Goal: Task Accomplishment & Management: Use online tool/utility

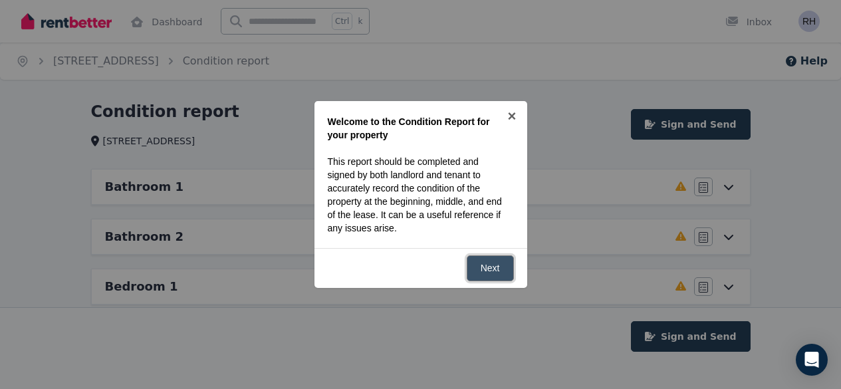
click at [475, 271] on link "Next" at bounding box center [490, 268] width 47 height 26
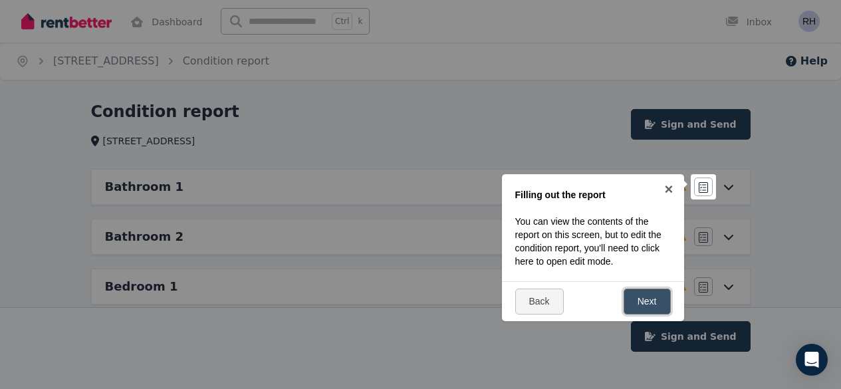
click at [634, 295] on link "Next" at bounding box center [647, 302] width 47 height 26
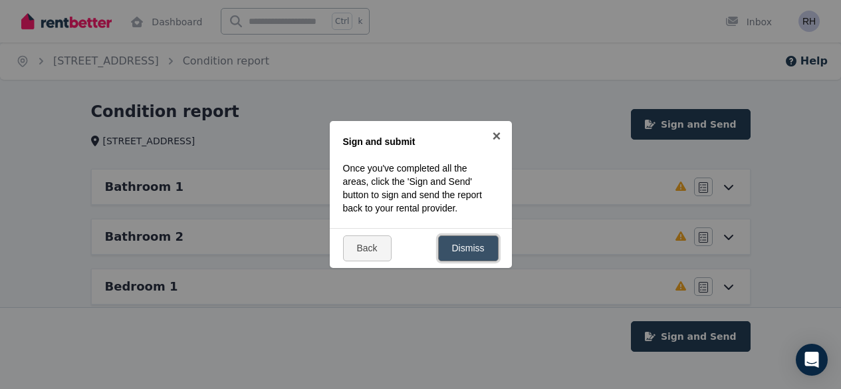
click at [483, 242] on link "Dismiss" at bounding box center [468, 248] width 61 height 26
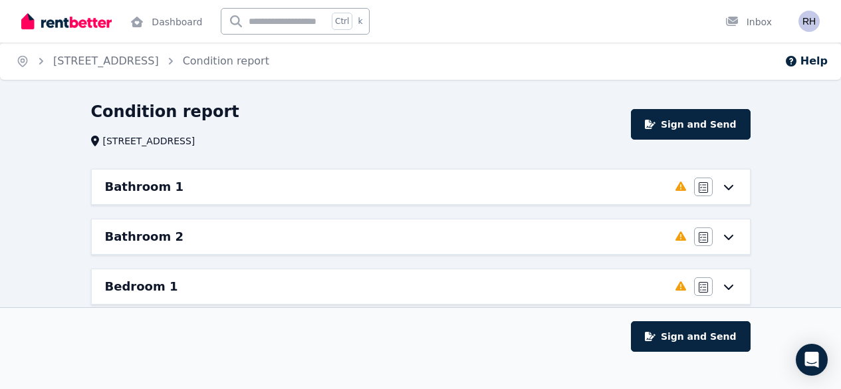
click at [731, 189] on icon at bounding box center [729, 187] width 16 height 11
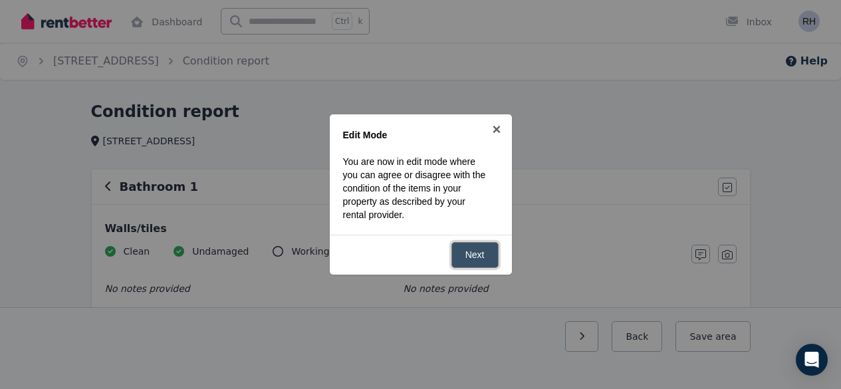
click at [491, 260] on link "Next" at bounding box center [474, 255] width 47 height 26
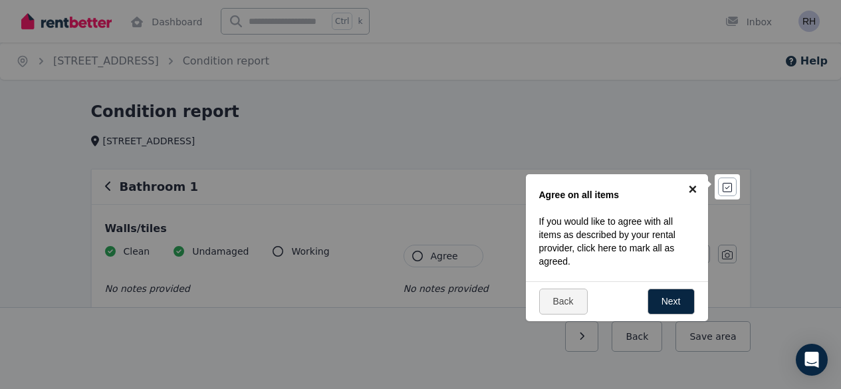
click at [689, 184] on link "×" at bounding box center [693, 189] width 30 height 30
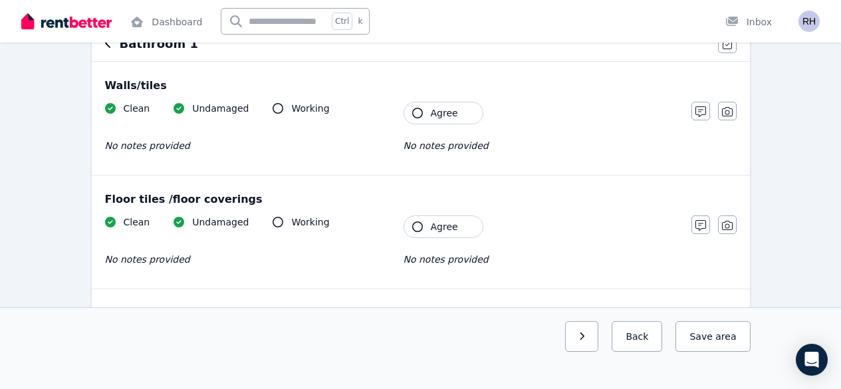
scroll to position [147, 0]
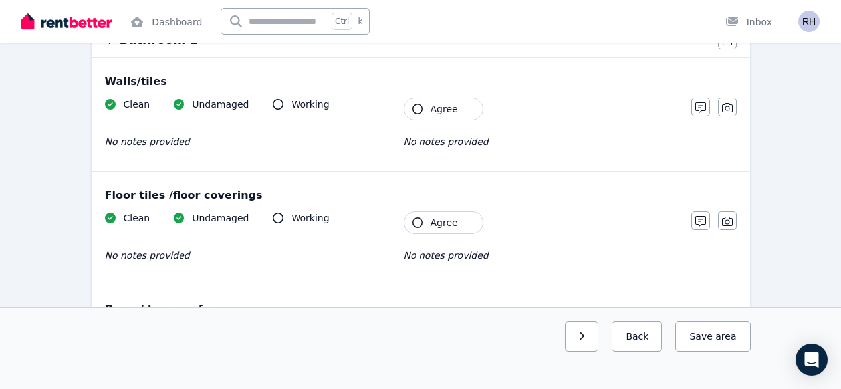
click at [273, 218] on icon at bounding box center [278, 218] width 11 height 11
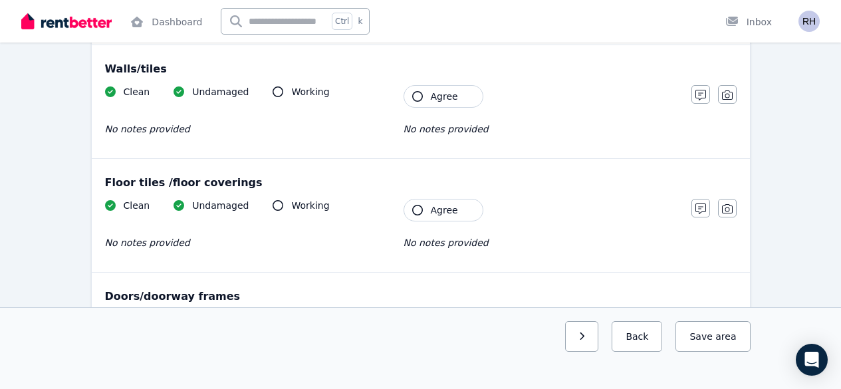
scroll to position [1, 0]
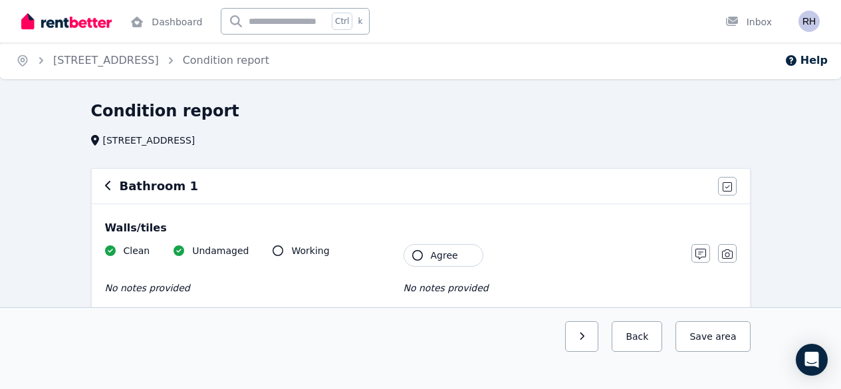
click at [109, 184] on icon "button" at bounding box center [108, 185] width 7 height 11
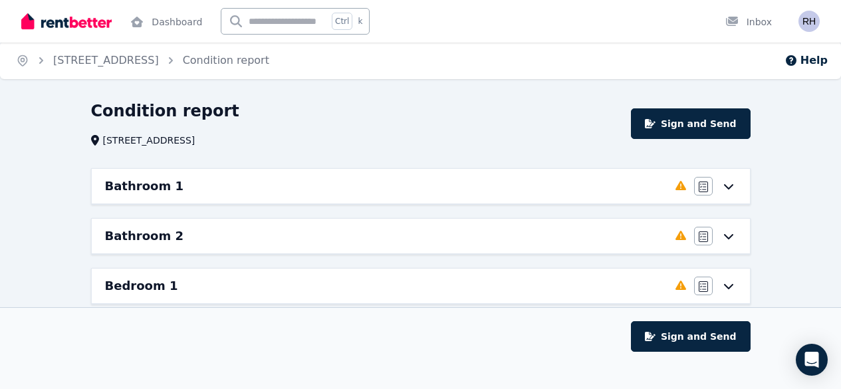
click at [109, 184] on h6 "Bathroom 1" at bounding box center [144, 186] width 78 height 19
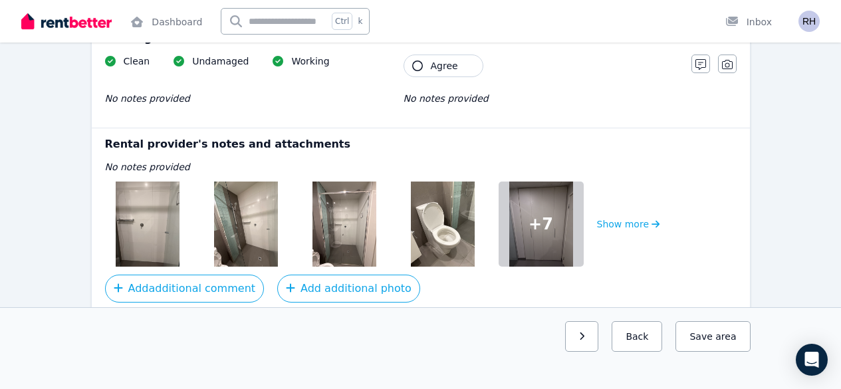
scroll to position [1797, 0]
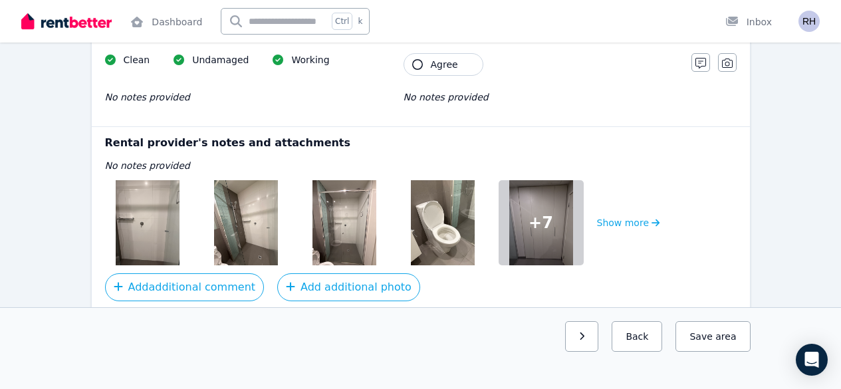
click at [167, 233] on img at bounding box center [148, 222] width 64 height 85
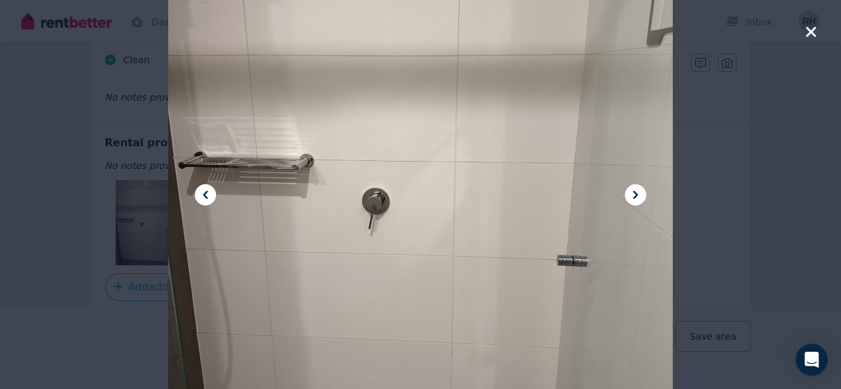
click at [643, 192] on icon at bounding box center [636, 195] width 16 height 16
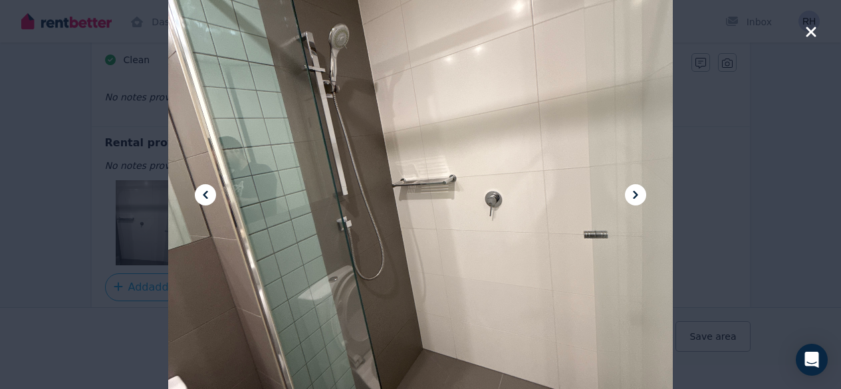
click at [643, 192] on icon at bounding box center [636, 195] width 16 height 16
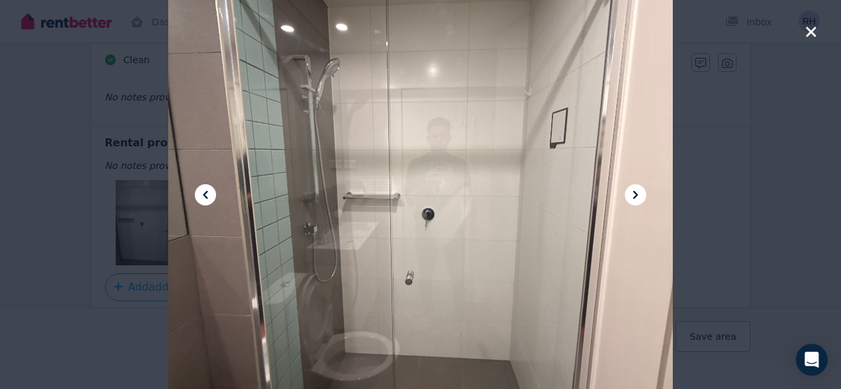
click at [643, 192] on icon at bounding box center [636, 195] width 16 height 16
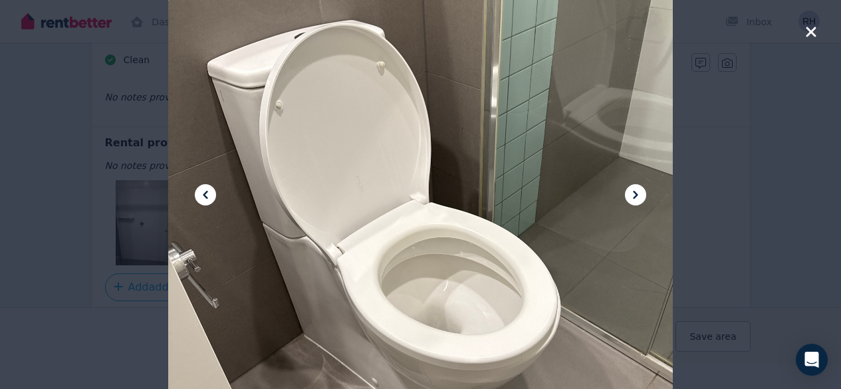
click at [643, 192] on icon at bounding box center [636, 195] width 16 height 16
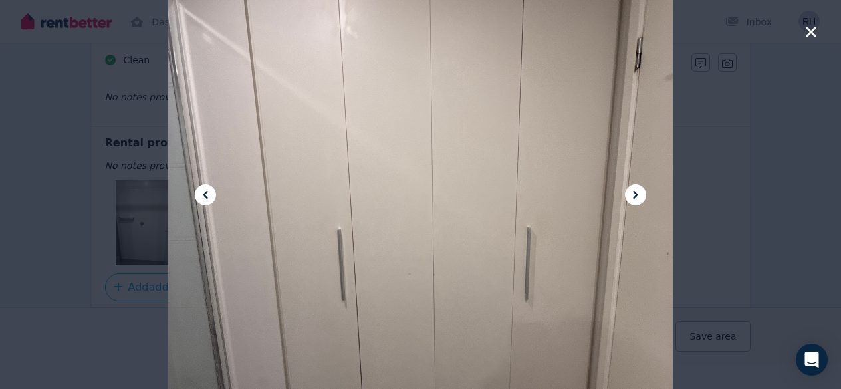
click at [643, 192] on icon at bounding box center [636, 195] width 16 height 16
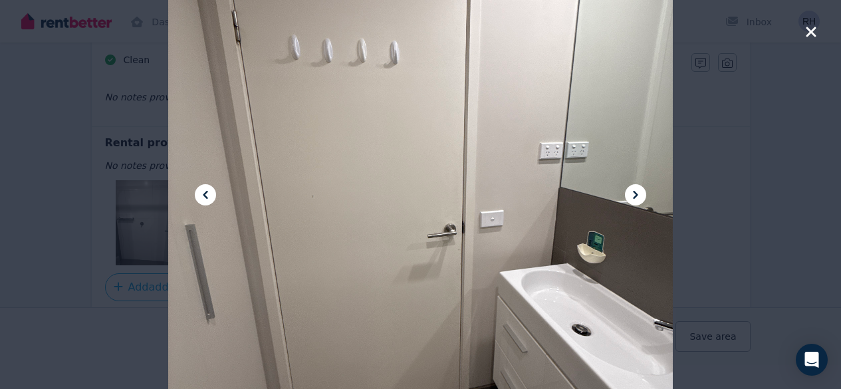
click at [643, 192] on icon at bounding box center [636, 195] width 16 height 16
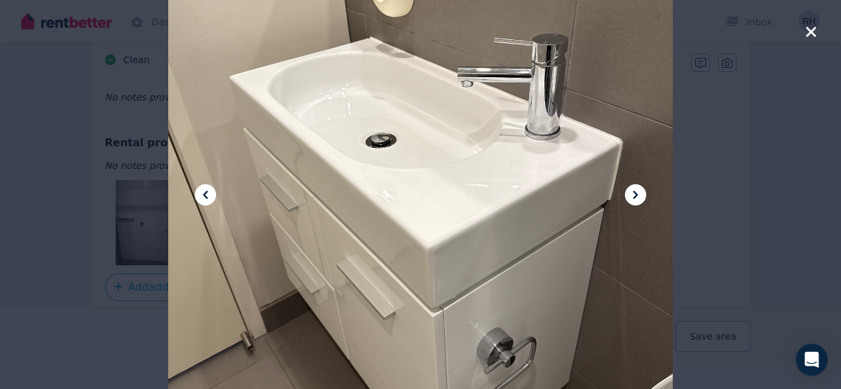
click at [643, 192] on icon at bounding box center [636, 195] width 16 height 16
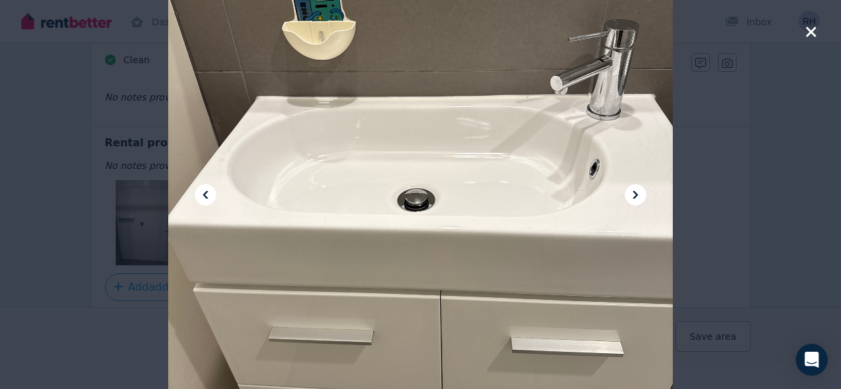
click at [643, 192] on icon at bounding box center [636, 195] width 16 height 16
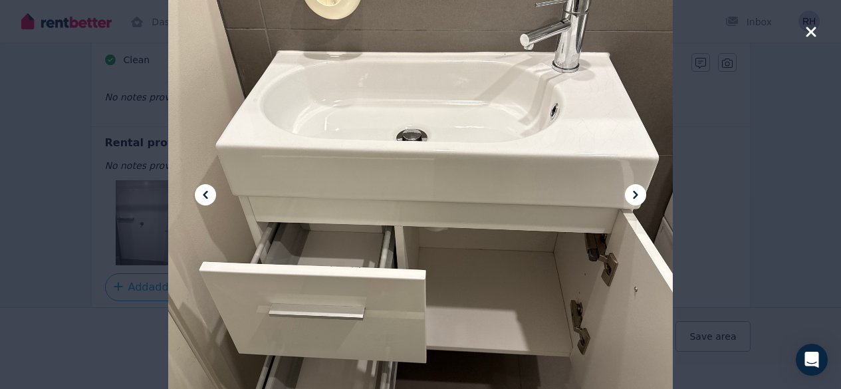
click at [643, 192] on icon at bounding box center [636, 195] width 16 height 16
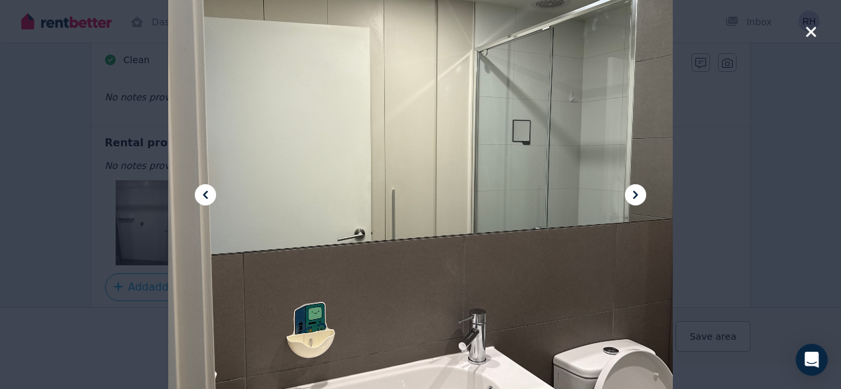
click at [643, 192] on icon at bounding box center [636, 195] width 16 height 16
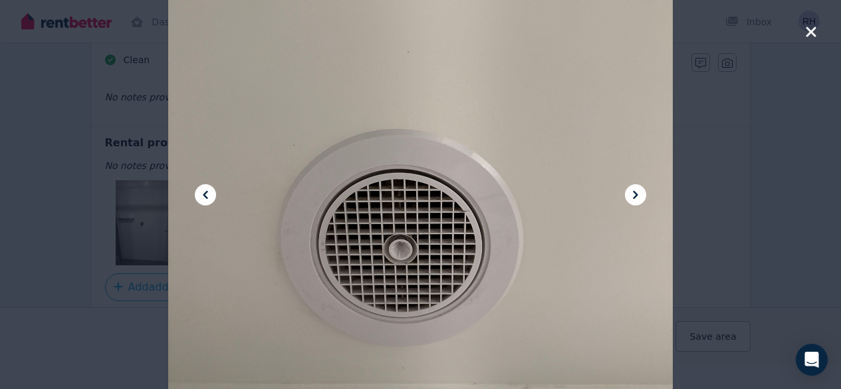
click at [643, 192] on icon at bounding box center [636, 195] width 16 height 16
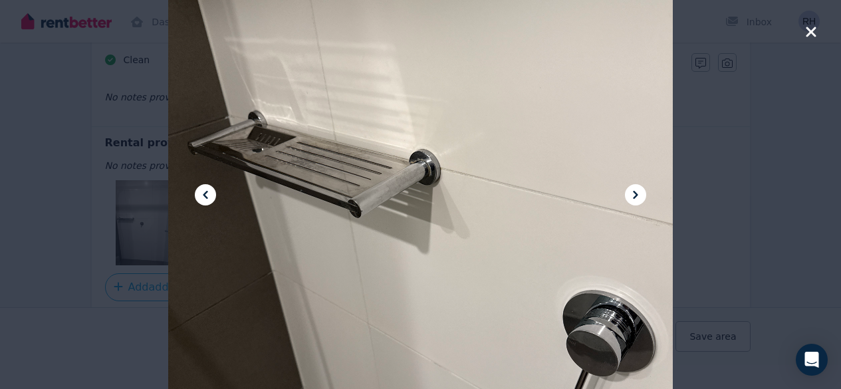
click at [643, 192] on icon at bounding box center [636, 195] width 16 height 16
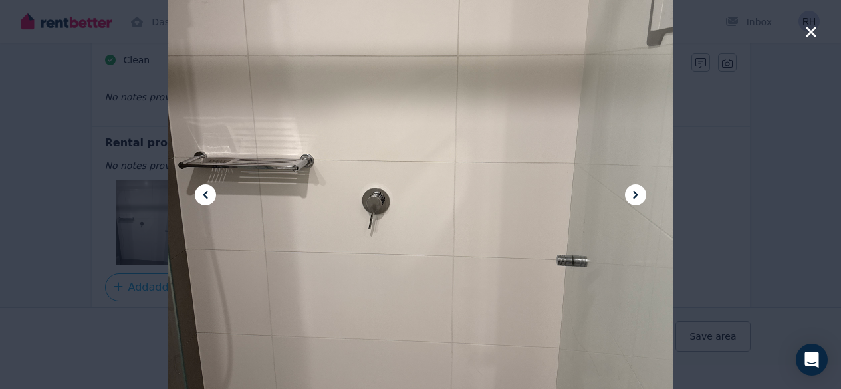
click at [643, 192] on icon at bounding box center [636, 195] width 16 height 16
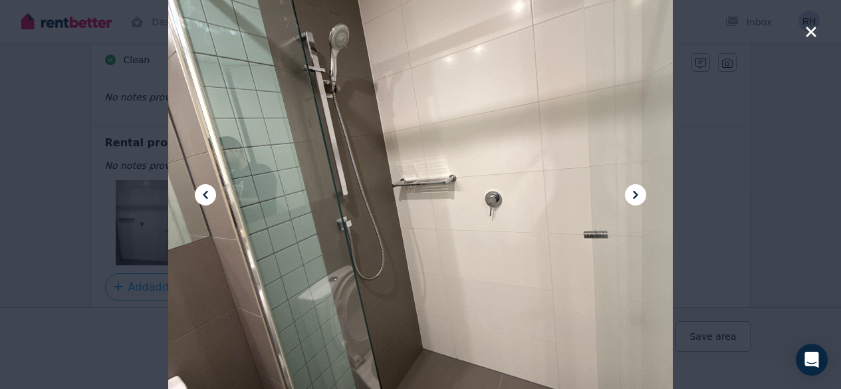
click at [728, 206] on div at bounding box center [420, 194] width 841 height 389
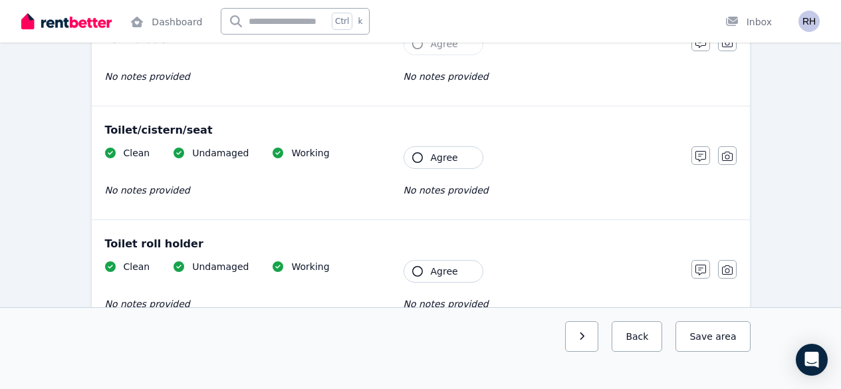
scroll to position [1473, 0]
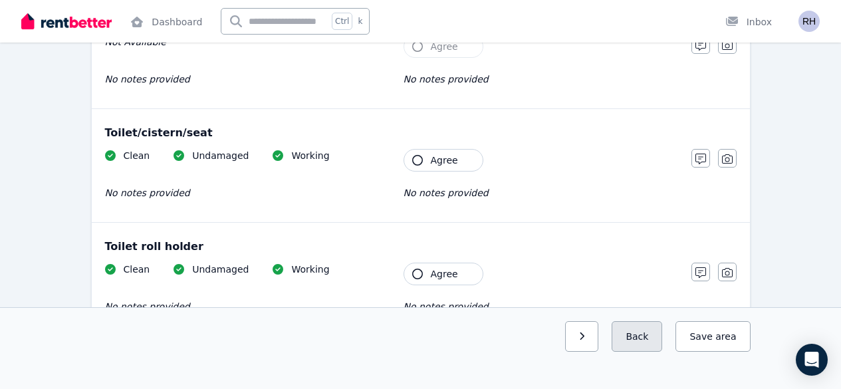
click at [652, 350] on button "Back" at bounding box center [637, 336] width 51 height 31
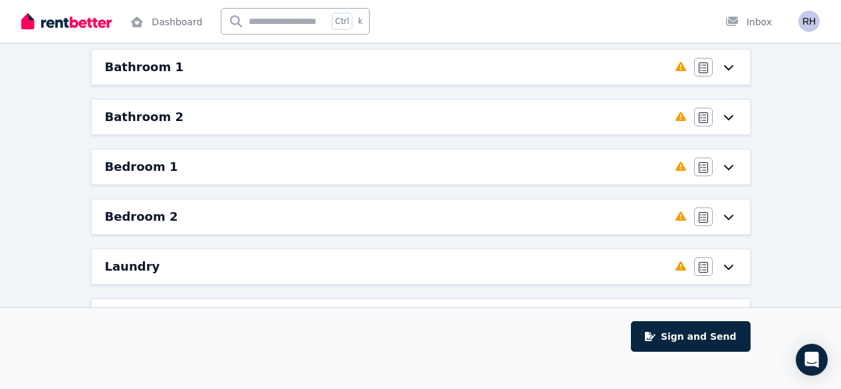
scroll to position [118, 0]
click at [595, 162] on div "Bedroom 1" at bounding box center [386, 168] width 562 height 19
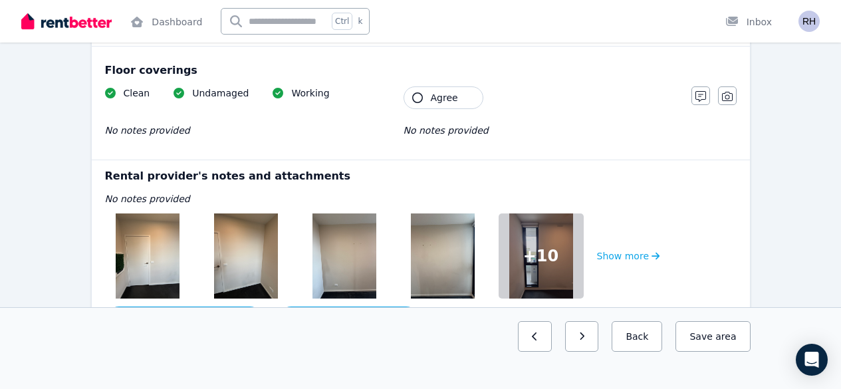
scroll to position [1085, 0]
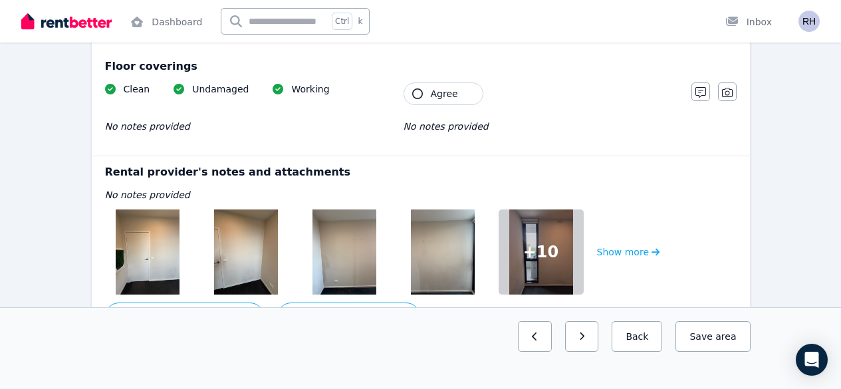
click at [163, 243] on img at bounding box center [148, 251] width 64 height 85
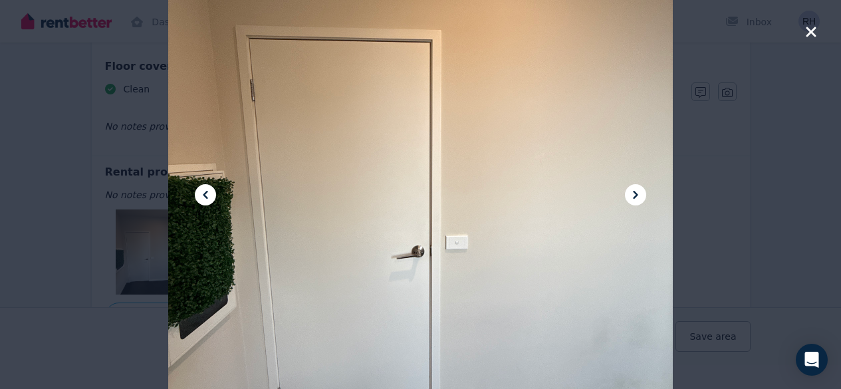
click at [636, 187] on icon at bounding box center [636, 195] width 16 height 16
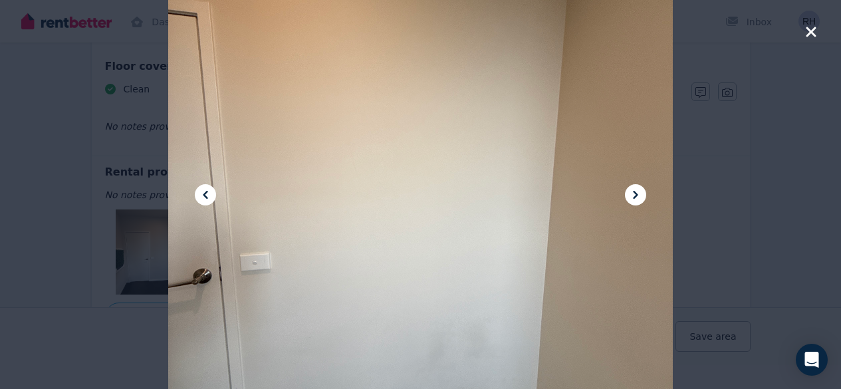
click at [636, 187] on icon at bounding box center [636, 195] width 16 height 16
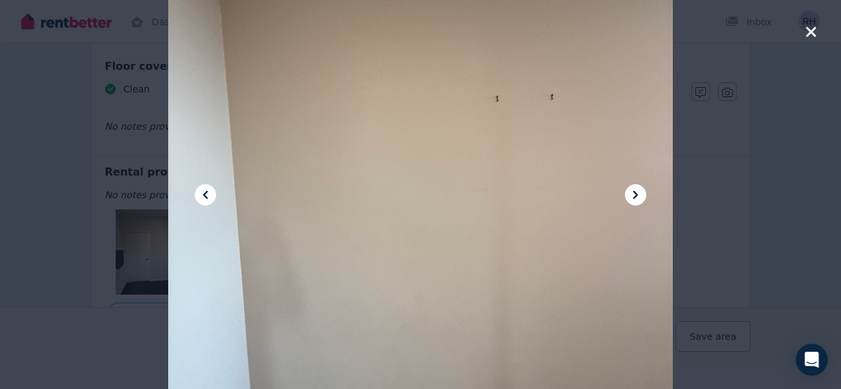
click at [636, 187] on icon at bounding box center [636, 195] width 16 height 16
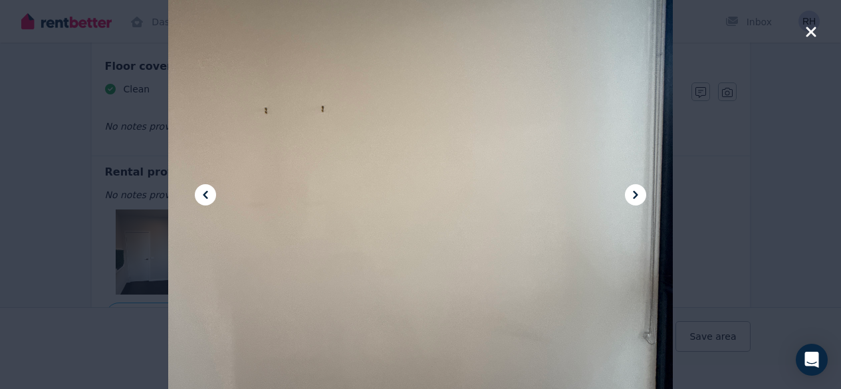
click at [636, 187] on icon at bounding box center [636, 195] width 16 height 16
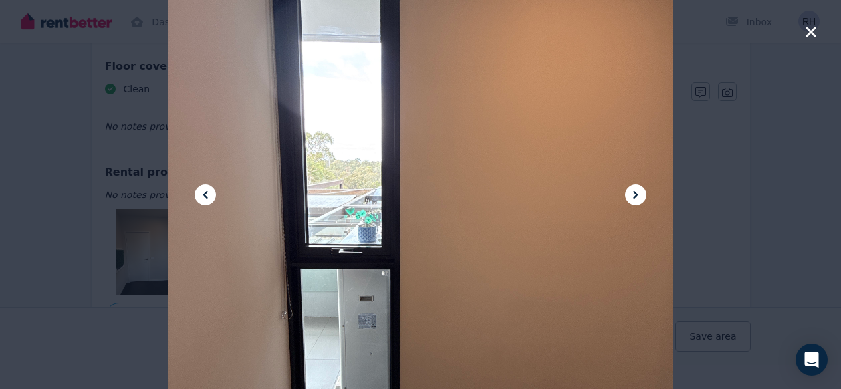
click at [561, 197] on div at bounding box center [420, 194] width 505 height 673
click at [624, 196] on div at bounding box center [420, 194] width 505 height 673
click at [634, 196] on icon at bounding box center [635, 195] width 5 height 8
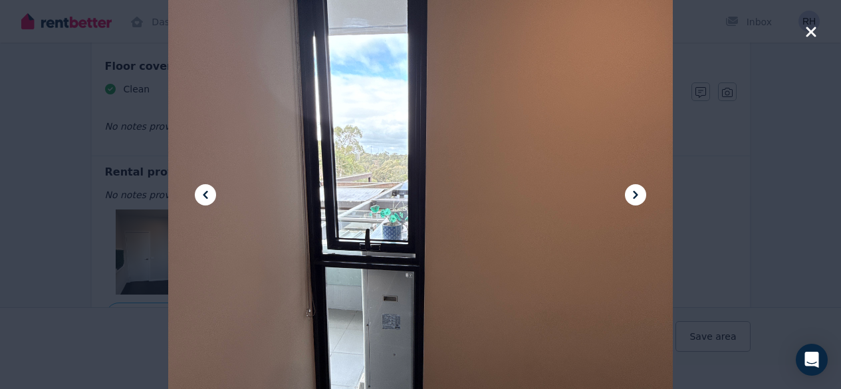
click at [634, 196] on icon at bounding box center [635, 195] width 5 height 8
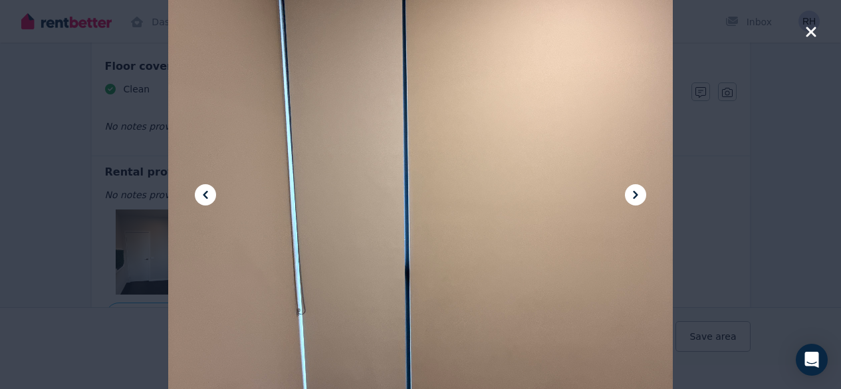
click at [634, 196] on icon at bounding box center [635, 195] width 5 height 8
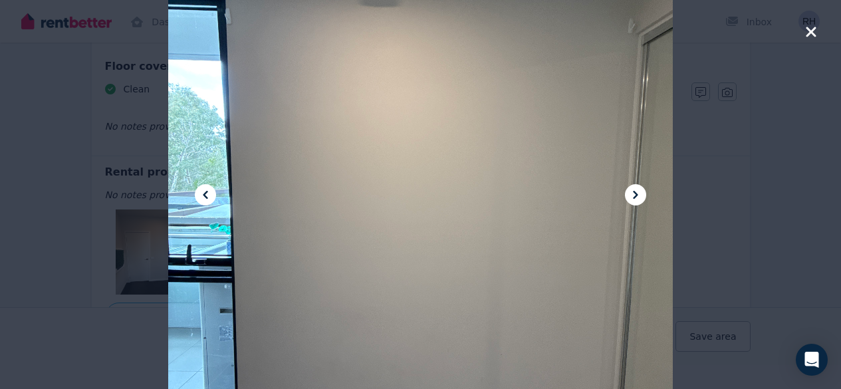
click at [634, 196] on icon at bounding box center [635, 195] width 5 height 8
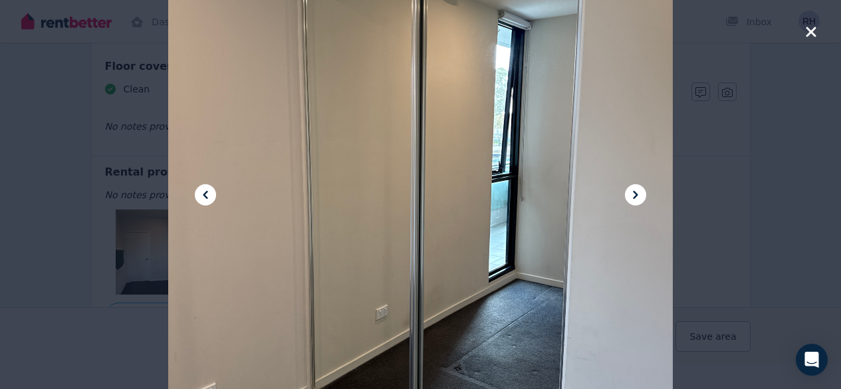
click at [634, 196] on icon at bounding box center [635, 195] width 5 height 8
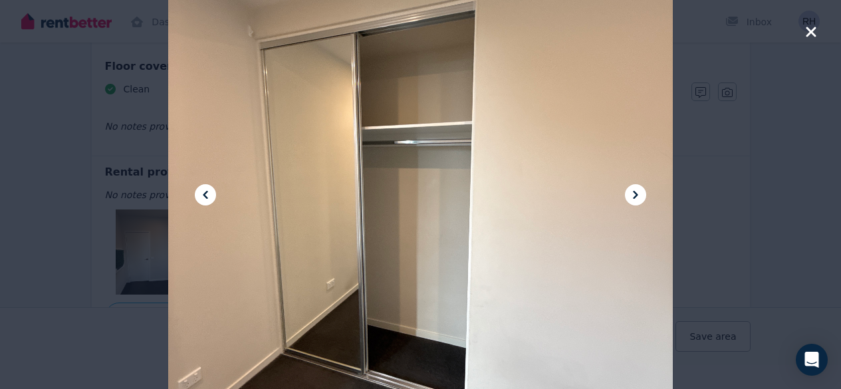
click at [634, 196] on icon at bounding box center [635, 195] width 5 height 8
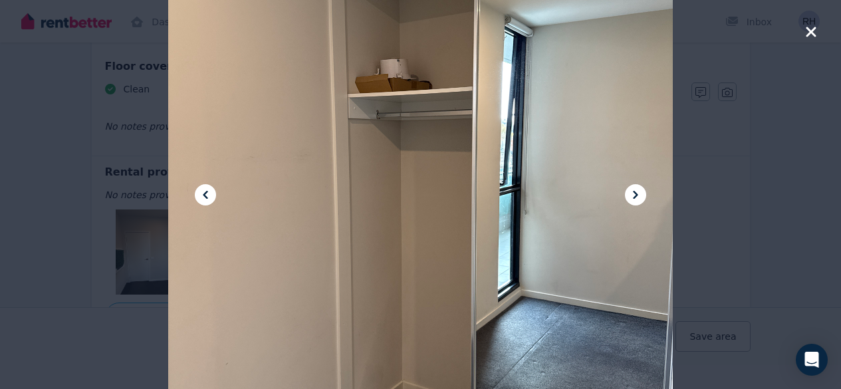
click at [622, 191] on div at bounding box center [420, 194] width 505 height 673
click at [628, 193] on icon at bounding box center [636, 195] width 16 height 16
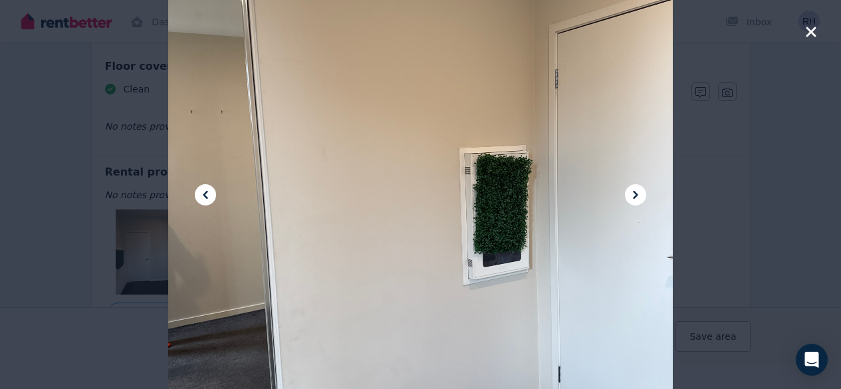
click at [640, 193] on icon at bounding box center [636, 195] width 16 height 16
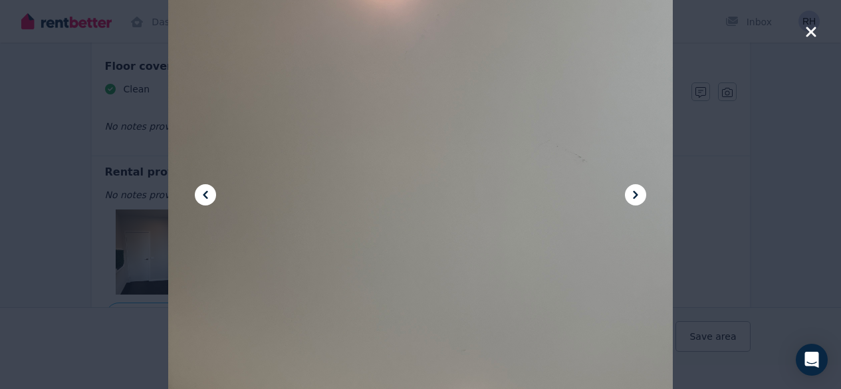
click at [640, 193] on icon at bounding box center [636, 195] width 16 height 16
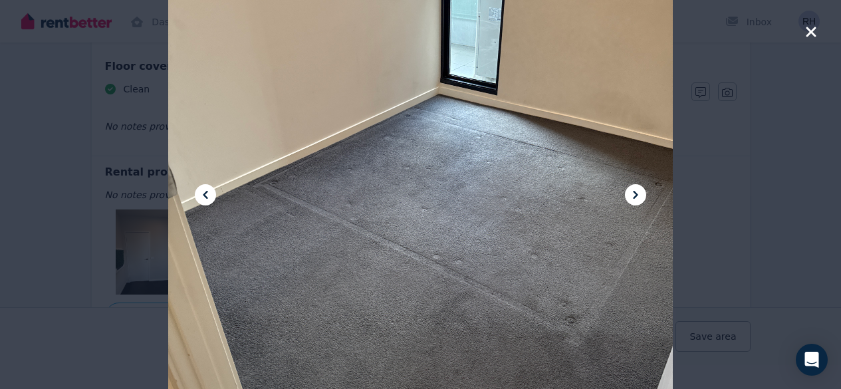
click at [640, 193] on icon at bounding box center [636, 195] width 16 height 16
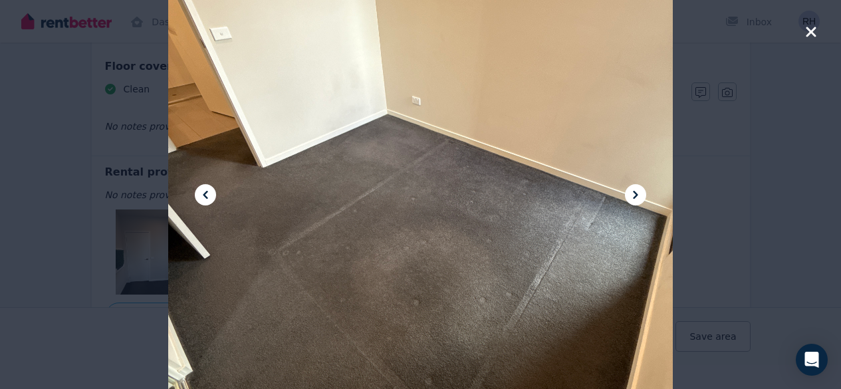
click at [640, 193] on icon at bounding box center [636, 195] width 16 height 16
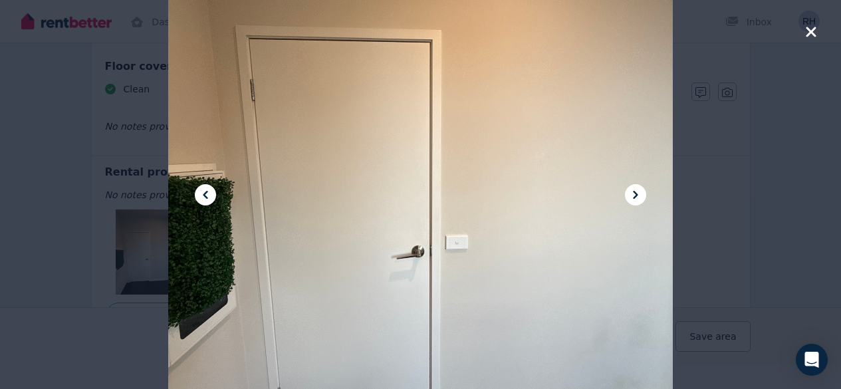
click at [809, 33] on icon "button" at bounding box center [811, 32] width 12 height 16
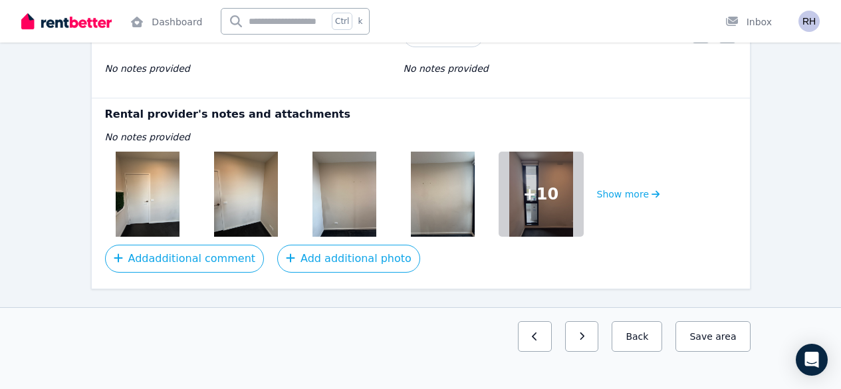
scroll to position [1149, 0]
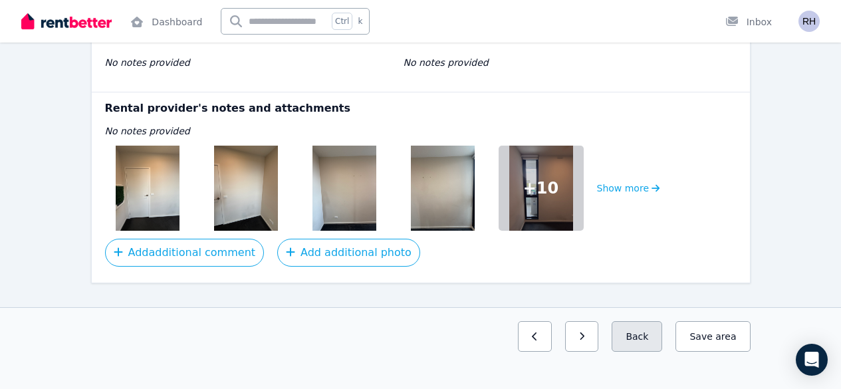
click at [641, 352] on button "Back" at bounding box center [637, 336] width 51 height 31
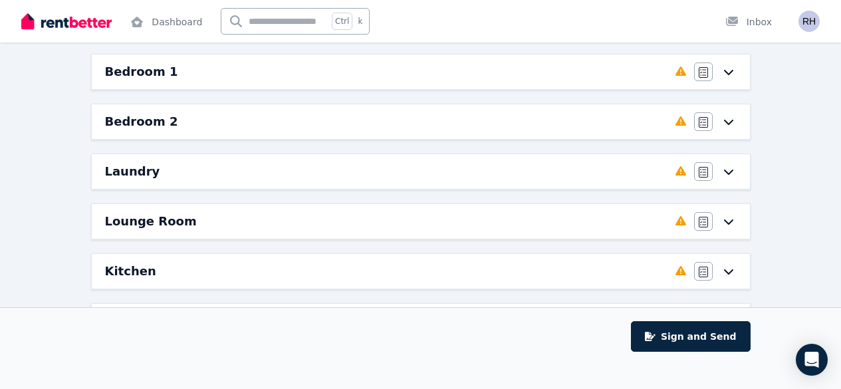
scroll to position [214, 0]
click at [572, 116] on div "Bedroom 2" at bounding box center [386, 122] width 562 height 19
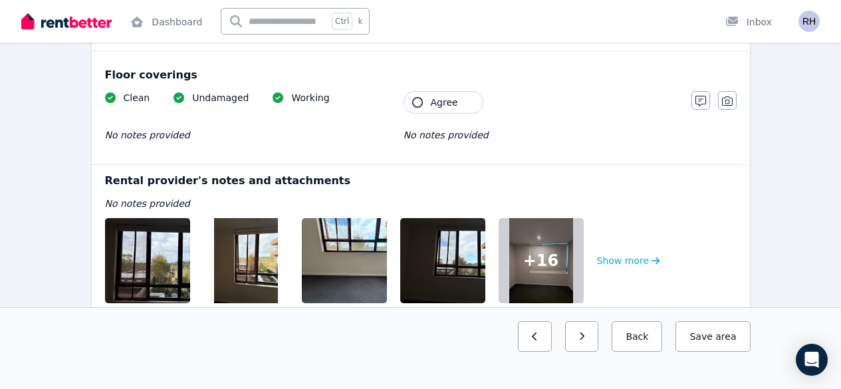
scroll to position [1170, 0]
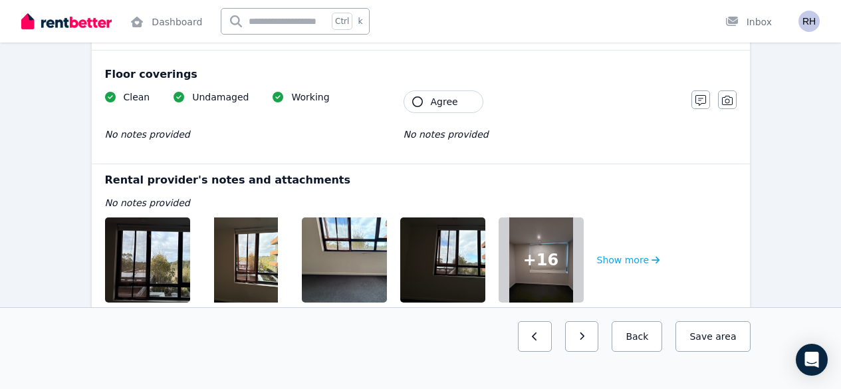
click at [176, 236] on img at bounding box center [162, 259] width 114 height 85
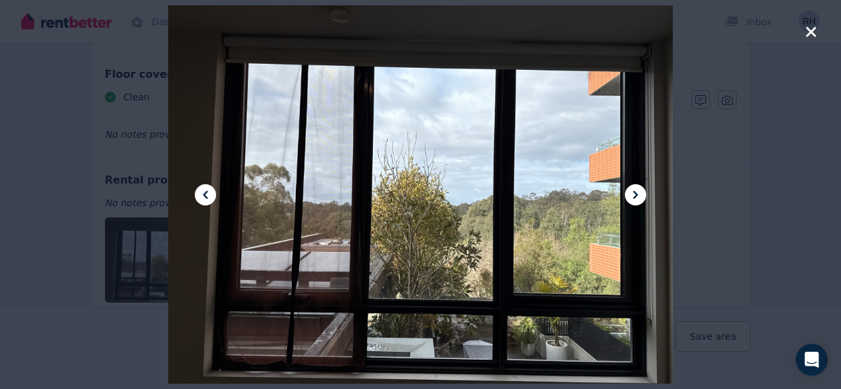
click at [643, 193] on icon at bounding box center [636, 195] width 16 height 16
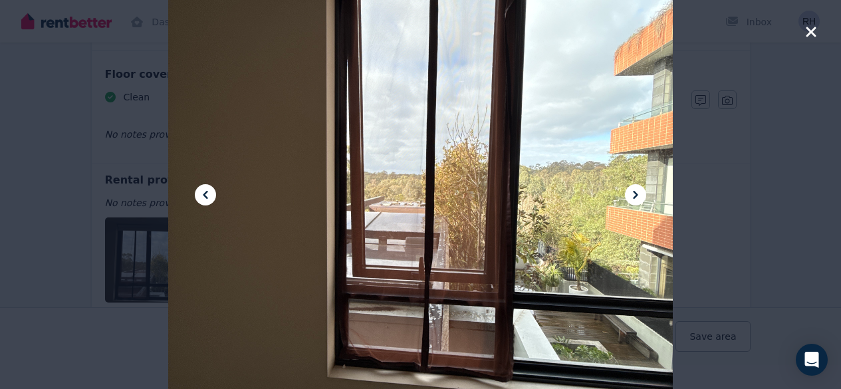
click at [638, 194] on icon at bounding box center [635, 195] width 5 height 8
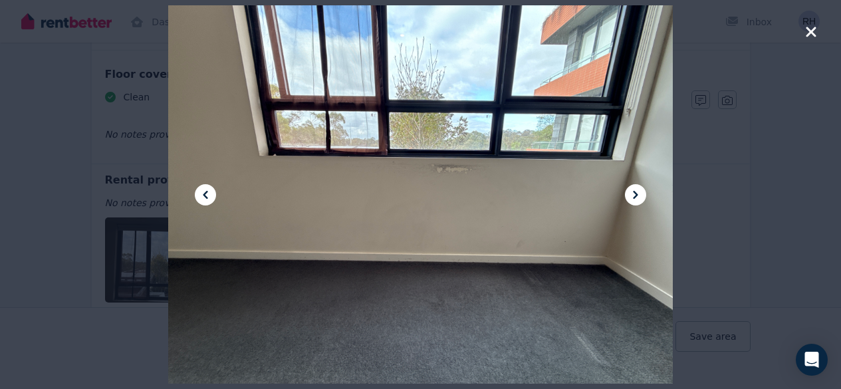
click at [638, 194] on icon at bounding box center [635, 195] width 5 height 8
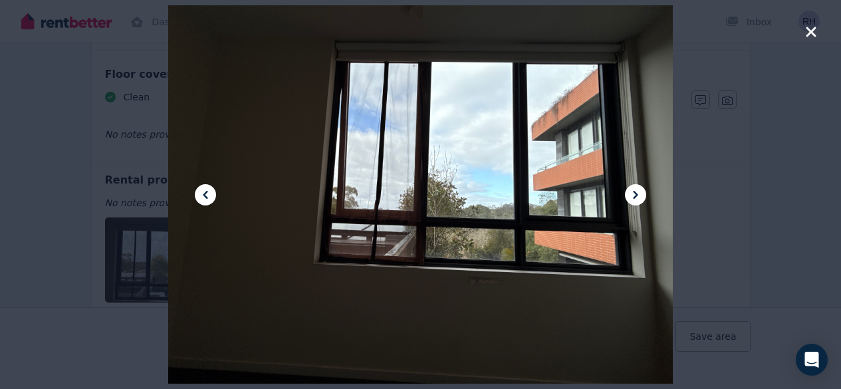
click at [638, 194] on icon at bounding box center [635, 195] width 5 height 8
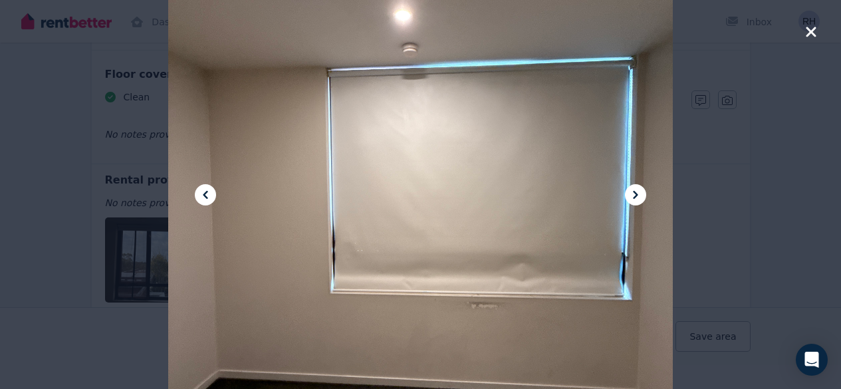
click at [638, 194] on icon at bounding box center [635, 195] width 5 height 8
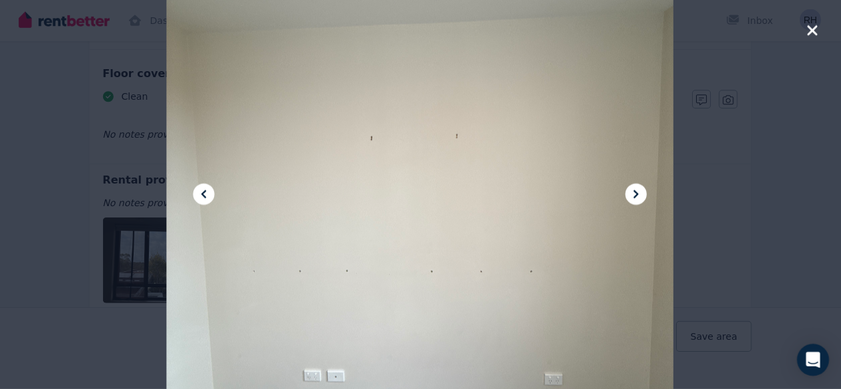
scroll to position [1170, 0]
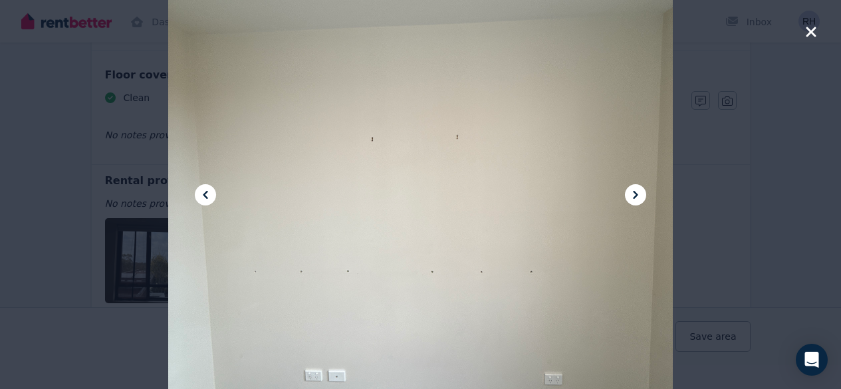
click at [626, 203] on div at bounding box center [420, 194] width 505 height 673
click at [631, 201] on icon at bounding box center [636, 195] width 16 height 16
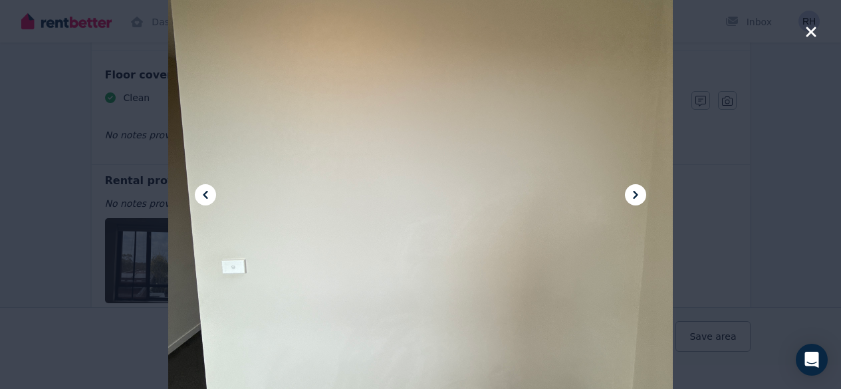
click at [631, 201] on icon at bounding box center [636, 195] width 16 height 16
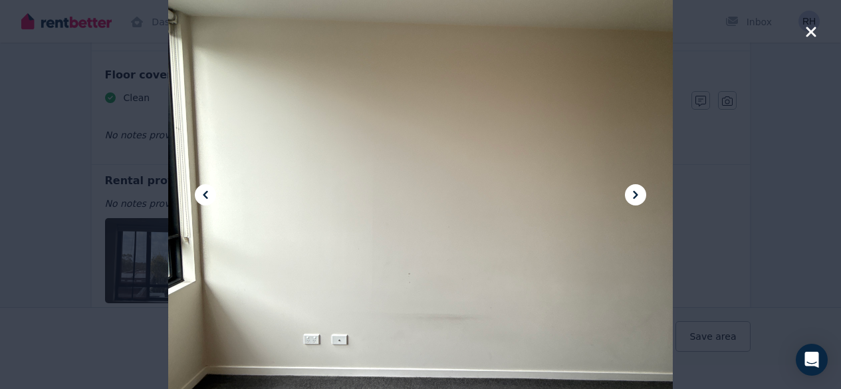
click at [631, 201] on icon at bounding box center [636, 195] width 16 height 16
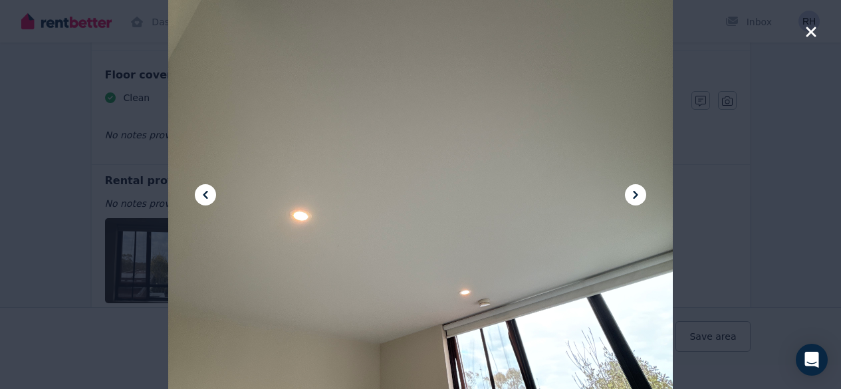
click at [631, 201] on icon at bounding box center [636, 195] width 16 height 16
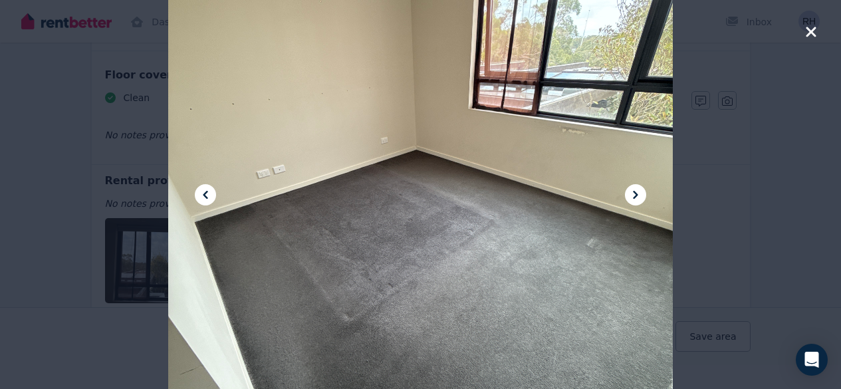
click at [631, 201] on icon at bounding box center [636, 195] width 16 height 16
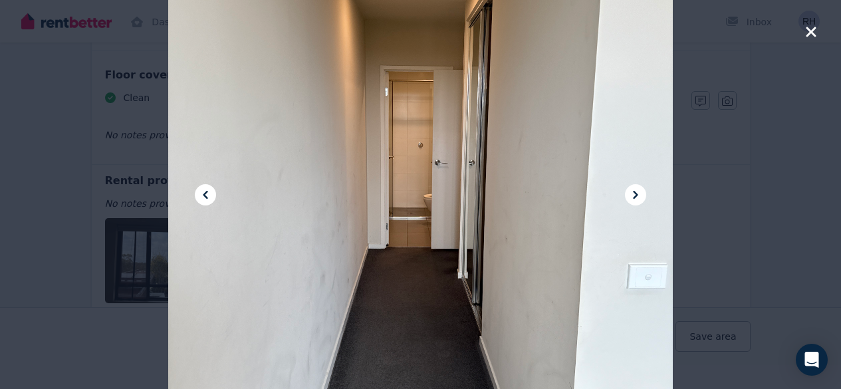
click at [631, 201] on icon at bounding box center [636, 195] width 16 height 16
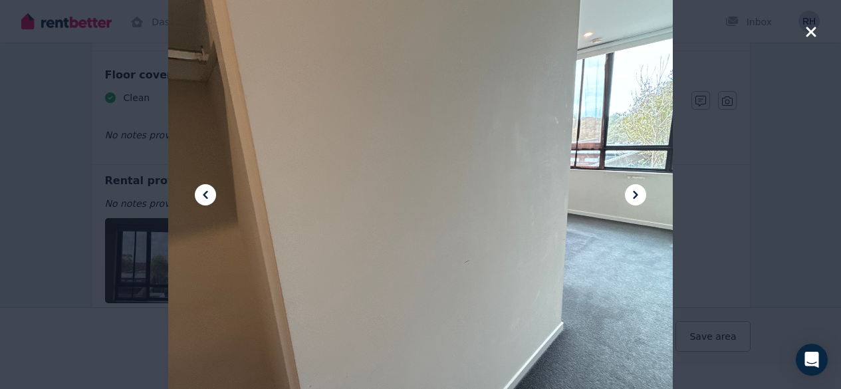
click at [631, 201] on icon at bounding box center [636, 195] width 16 height 16
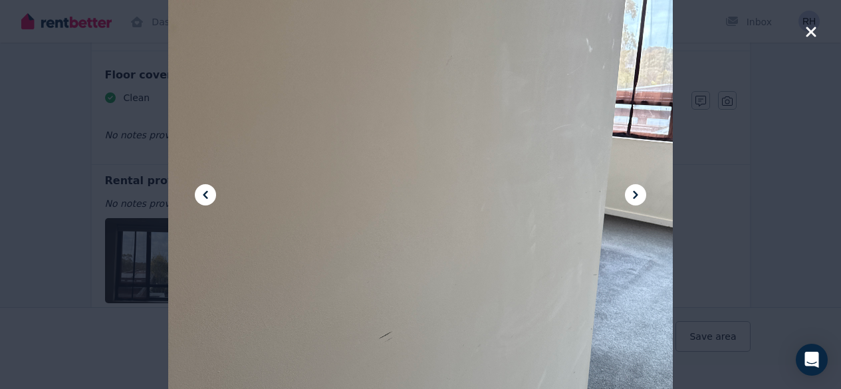
click at [626, 197] on button at bounding box center [635, 194] width 21 height 21
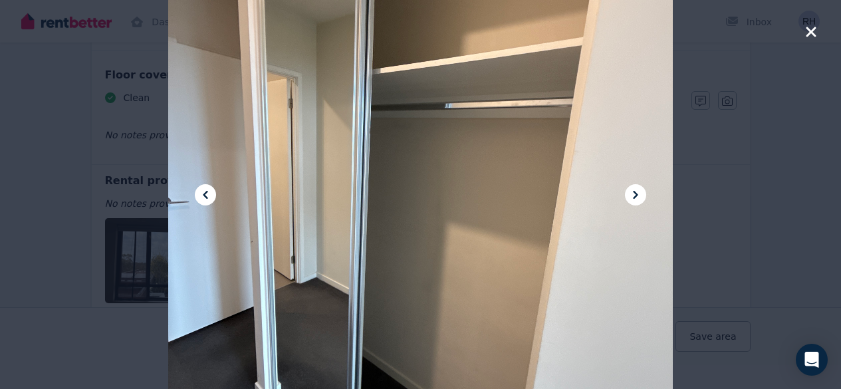
click at [626, 197] on button at bounding box center [635, 194] width 21 height 21
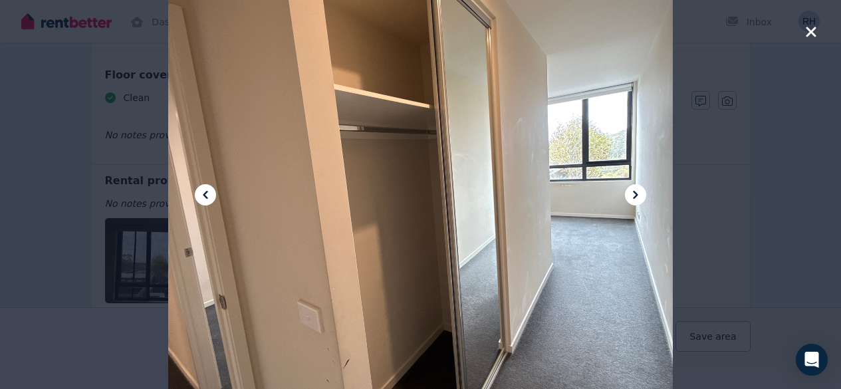
click at [628, 196] on icon at bounding box center [636, 195] width 16 height 16
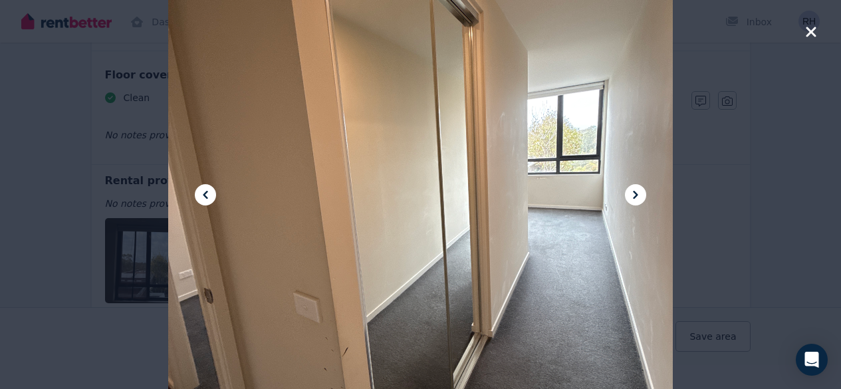
click at [625, 199] on div at bounding box center [420, 194] width 505 height 673
click at [634, 196] on icon at bounding box center [636, 195] width 16 height 16
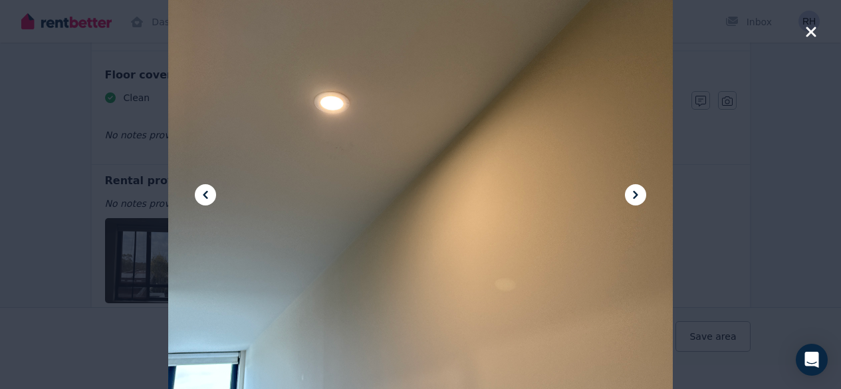
click at [634, 196] on icon at bounding box center [636, 195] width 16 height 16
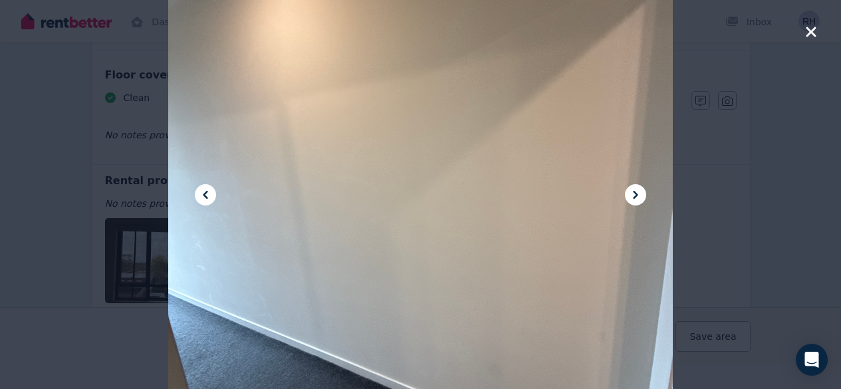
click at [634, 196] on icon at bounding box center [636, 195] width 16 height 16
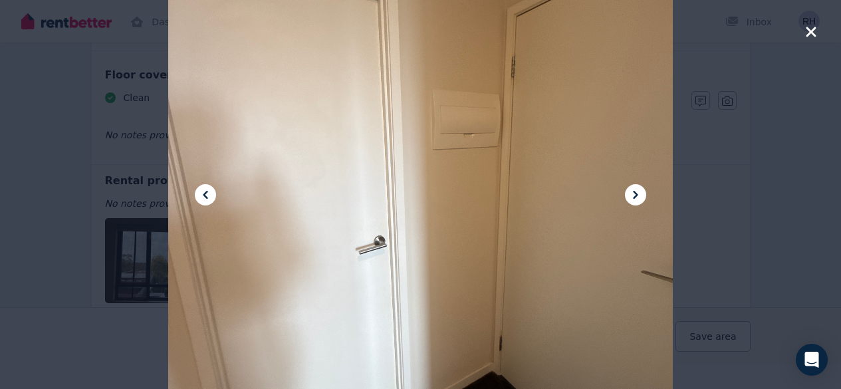
click at [634, 196] on icon at bounding box center [636, 195] width 16 height 16
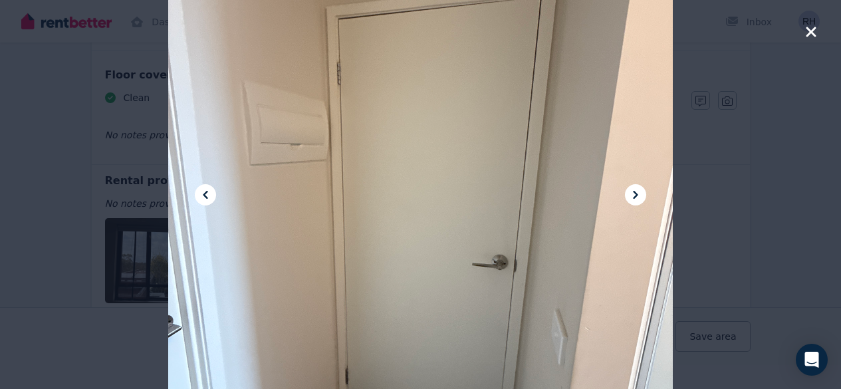
click at [205, 199] on icon at bounding box center [205, 195] width 16 height 16
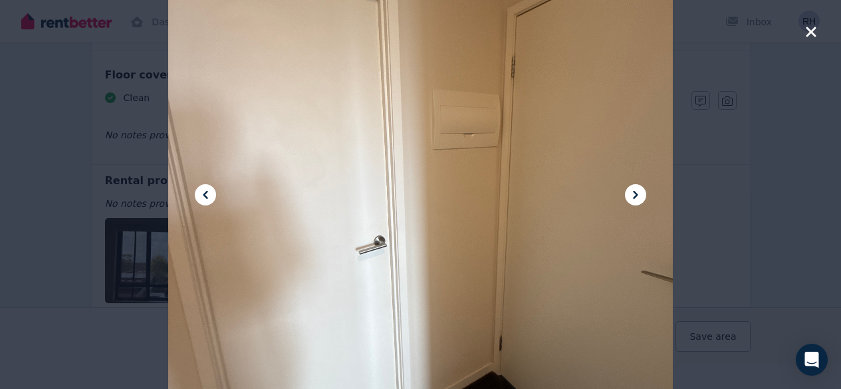
click at [631, 198] on icon at bounding box center [636, 195] width 16 height 16
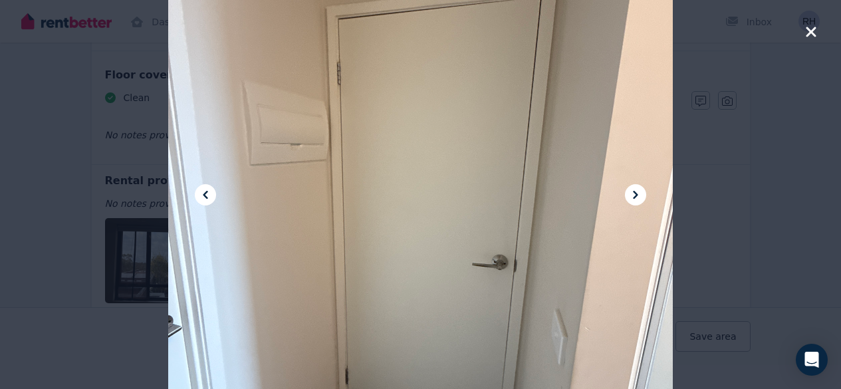
click at [631, 198] on icon at bounding box center [636, 195] width 16 height 16
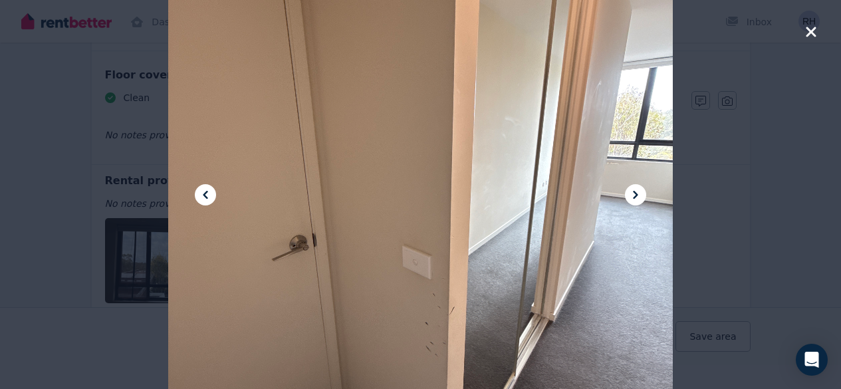
click at [631, 198] on icon at bounding box center [636, 195] width 16 height 16
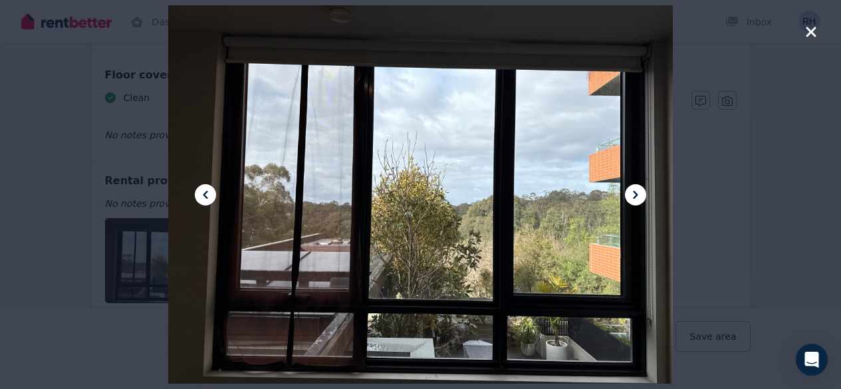
click at [631, 198] on icon at bounding box center [636, 195] width 16 height 16
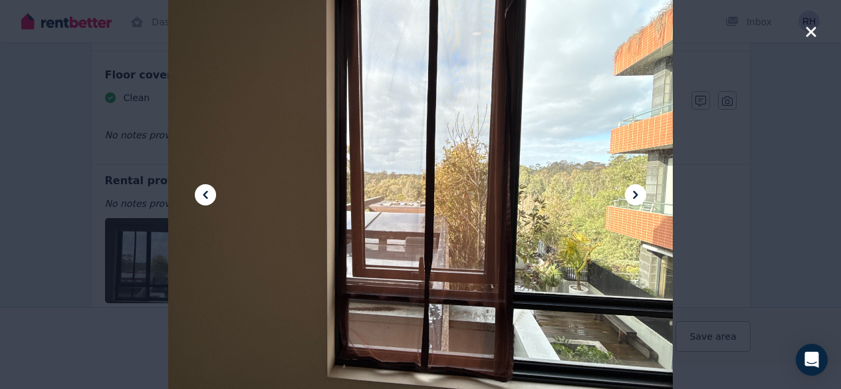
click at [717, 216] on div at bounding box center [420, 194] width 841 height 389
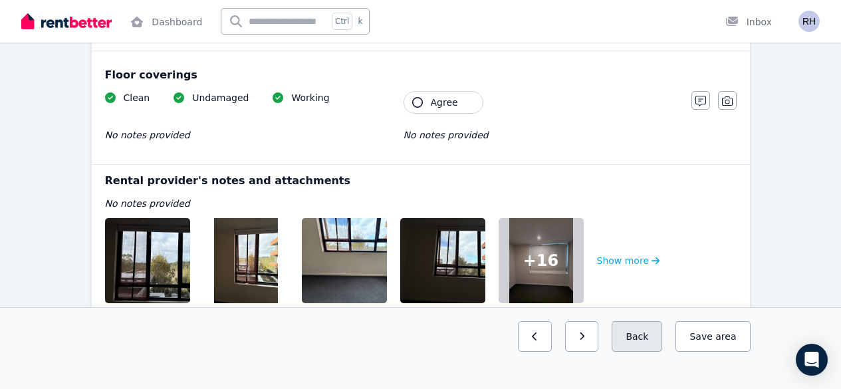
click at [644, 352] on button "Back" at bounding box center [637, 336] width 51 height 31
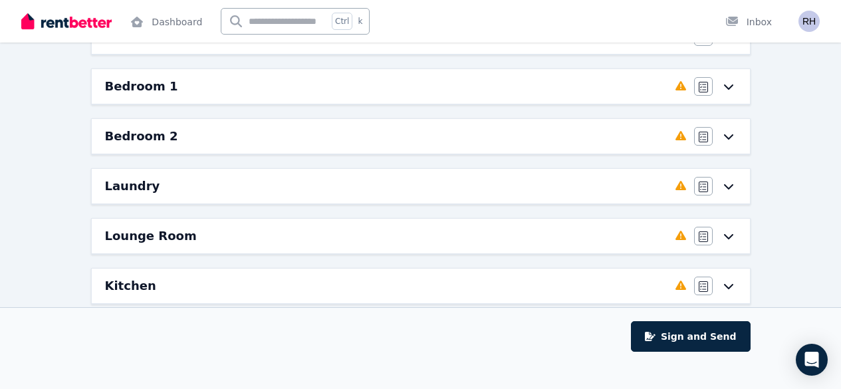
scroll to position [201, 0]
click at [521, 227] on div "Lounge Room" at bounding box center [386, 235] width 562 height 19
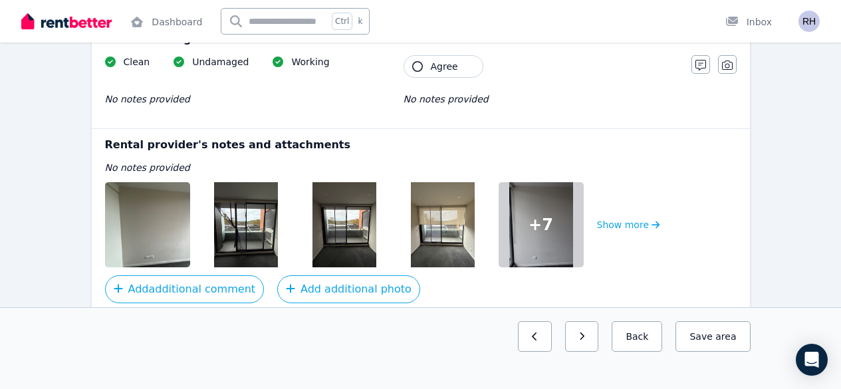
scroll to position [1035, 0]
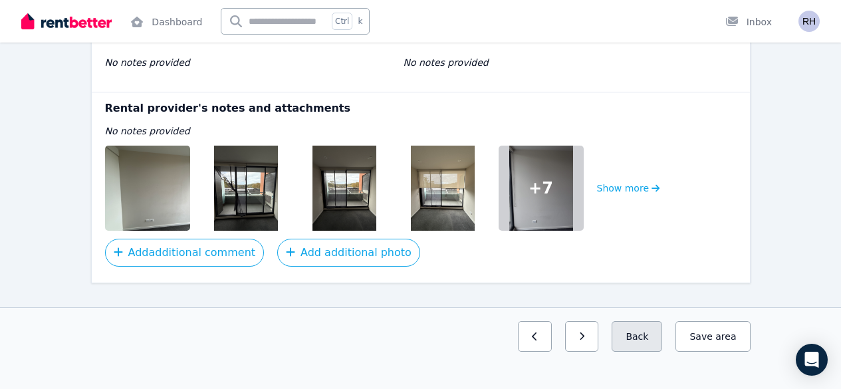
click at [639, 352] on button "Back" at bounding box center [637, 336] width 51 height 31
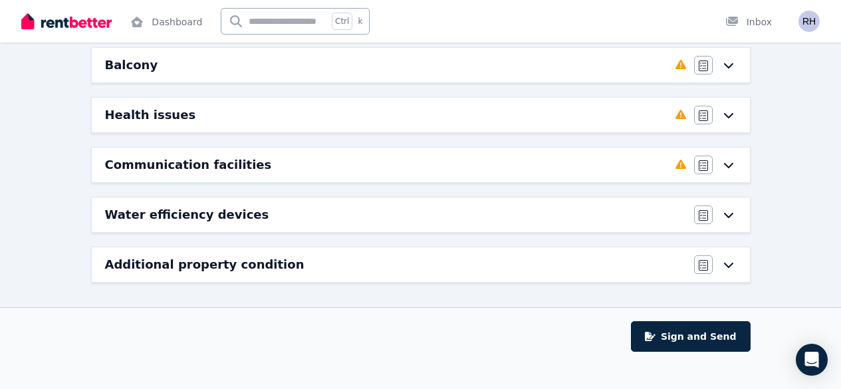
scroll to position [447, 0]
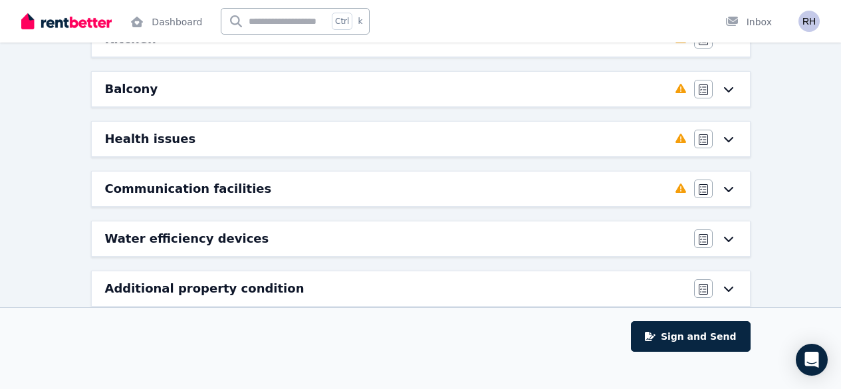
click at [509, 97] on div "Balcony" at bounding box center [386, 89] width 562 height 19
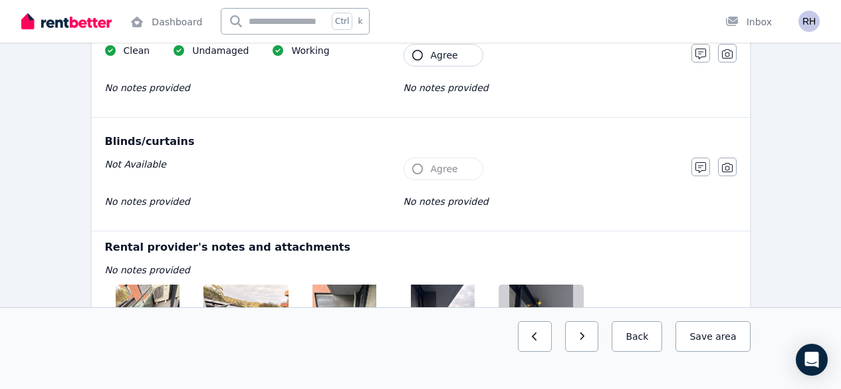
scroll to position [639, 0]
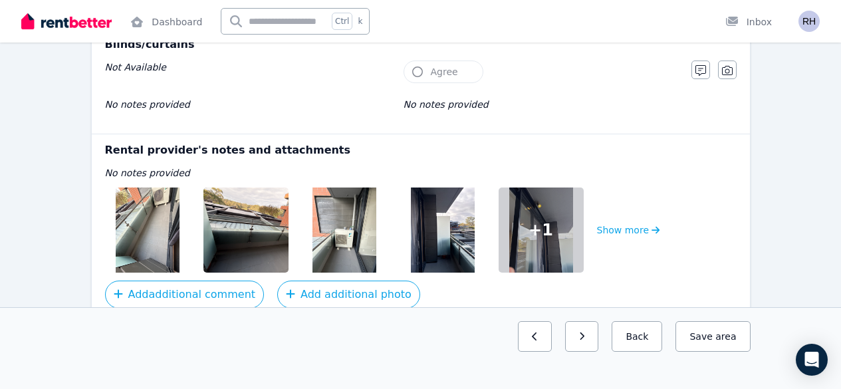
click at [158, 204] on img at bounding box center [148, 229] width 64 height 85
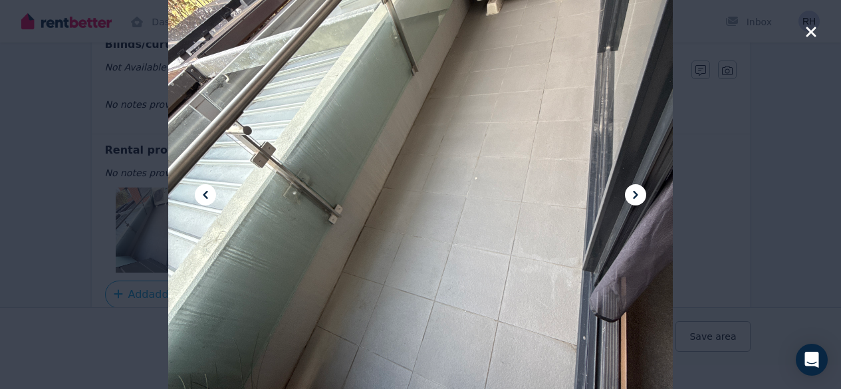
click at [634, 194] on icon at bounding box center [636, 195] width 16 height 16
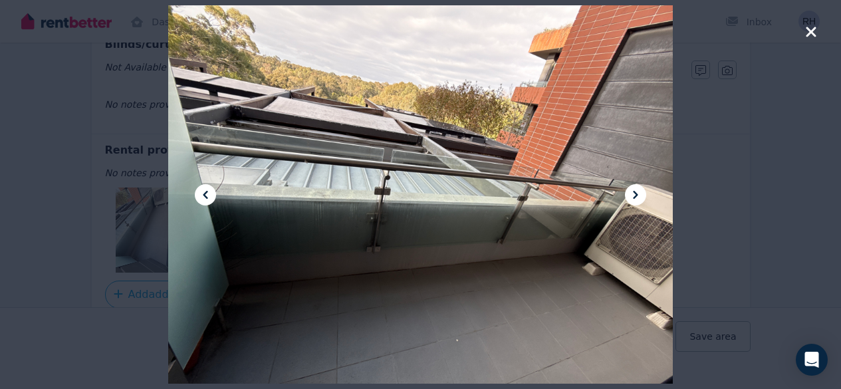
click at [634, 194] on icon at bounding box center [636, 195] width 16 height 16
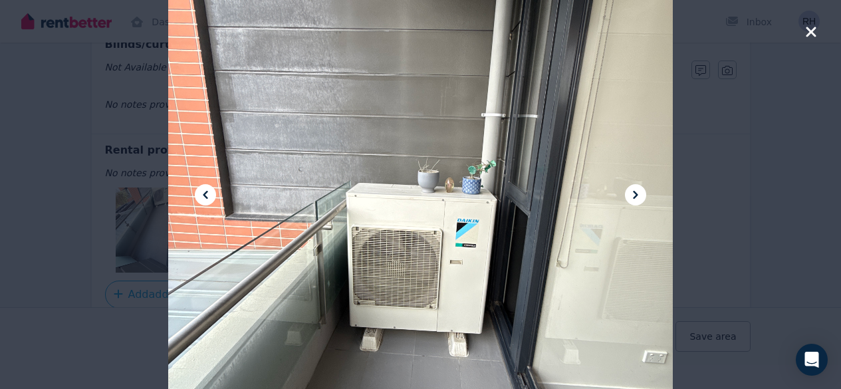
click at [634, 194] on icon at bounding box center [636, 195] width 16 height 16
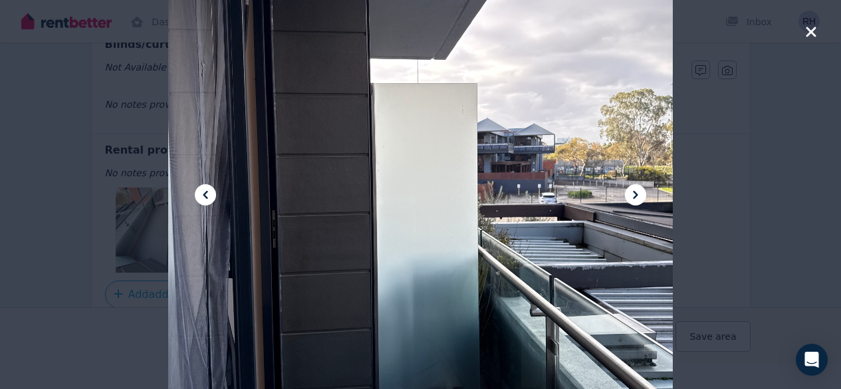
click at [634, 194] on icon at bounding box center [636, 195] width 16 height 16
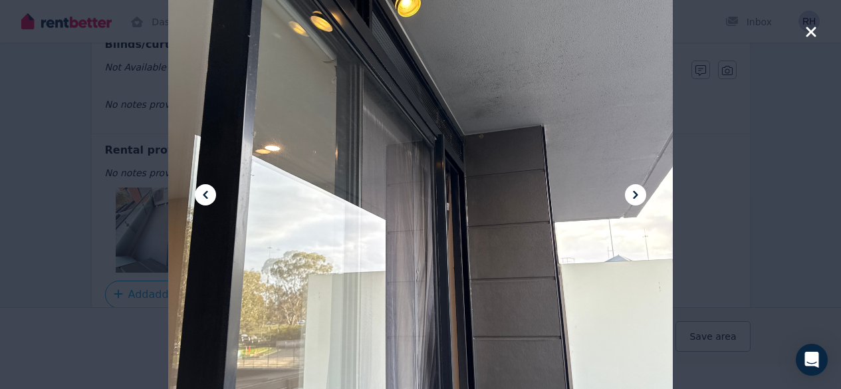
click at [634, 194] on icon at bounding box center [636, 195] width 16 height 16
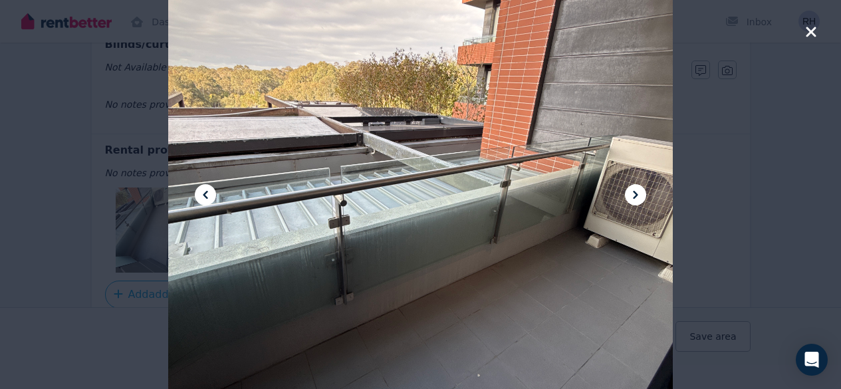
click at [634, 194] on icon at bounding box center [636, 195] width 16 height 16
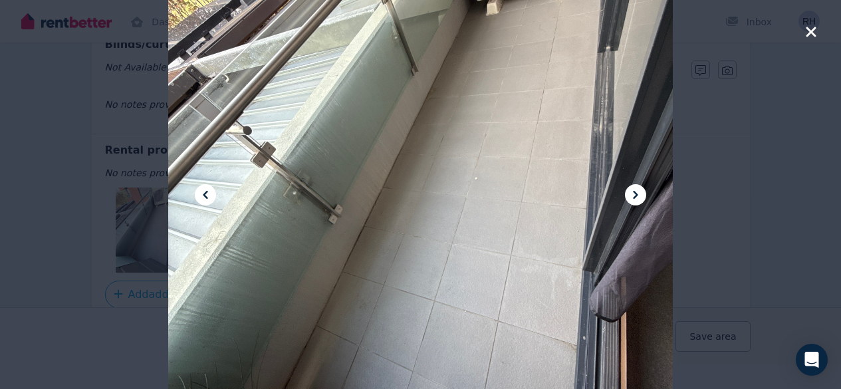
click at [634, 194] on icon at bounding box center [636, 195] width 16 height 16
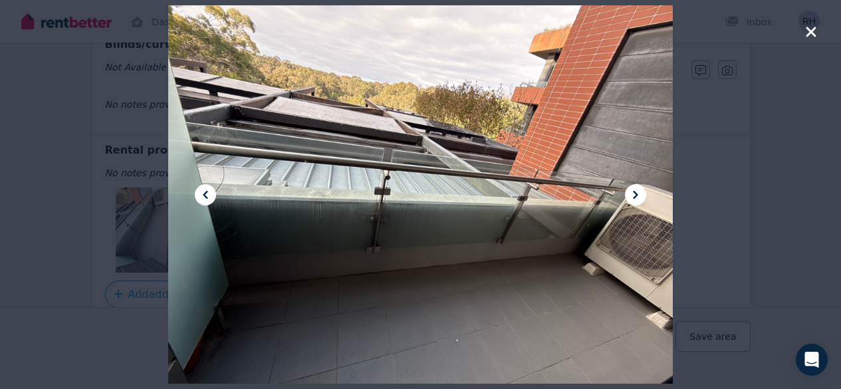
click at [634, 194] on icon at bounding box center [636, 195] width 16 height 16
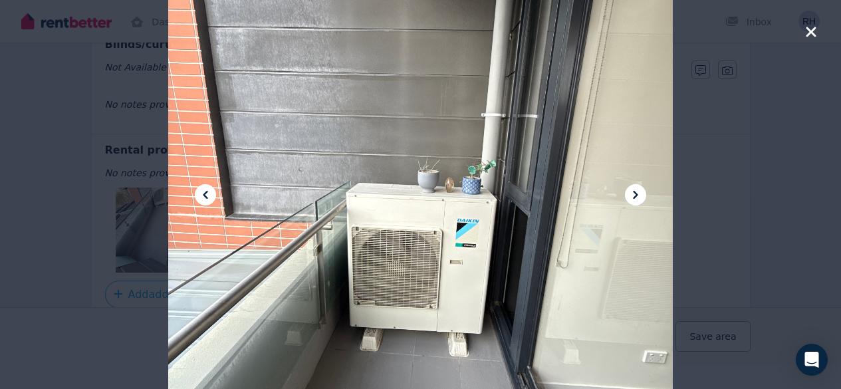
click at [98, 256] on div at bounding box center [420, 194] width 841 height 389
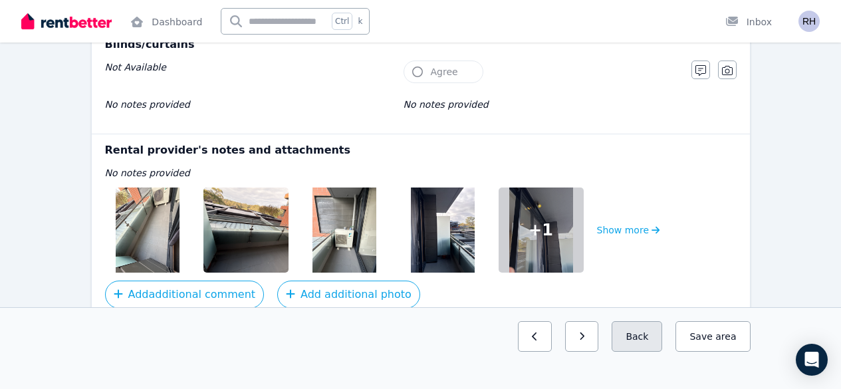
click at [642, 352] on button "Back" at bounding box center [637, 336] width 51 height 31
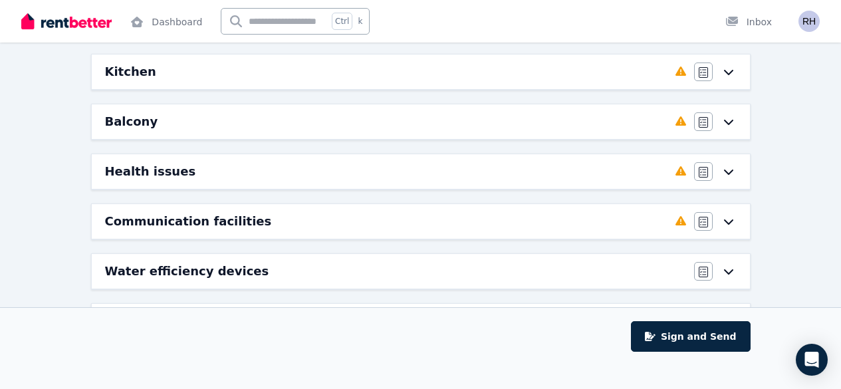
scroll to position [413, 0]
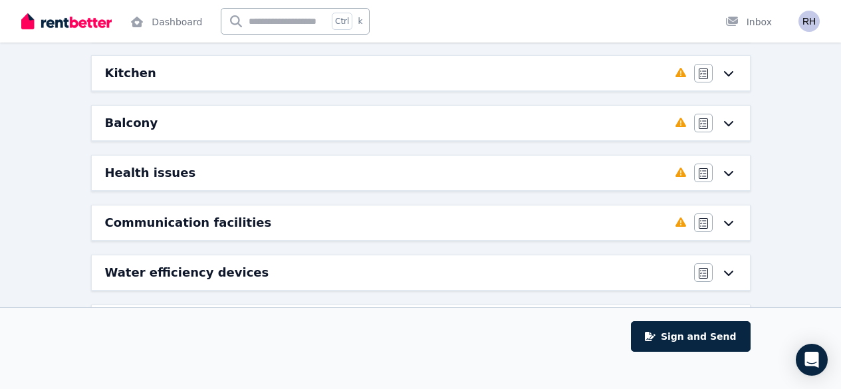
click at [459, 166] on div "Health issues" at bounding box center [386, 173] width 562 height 19
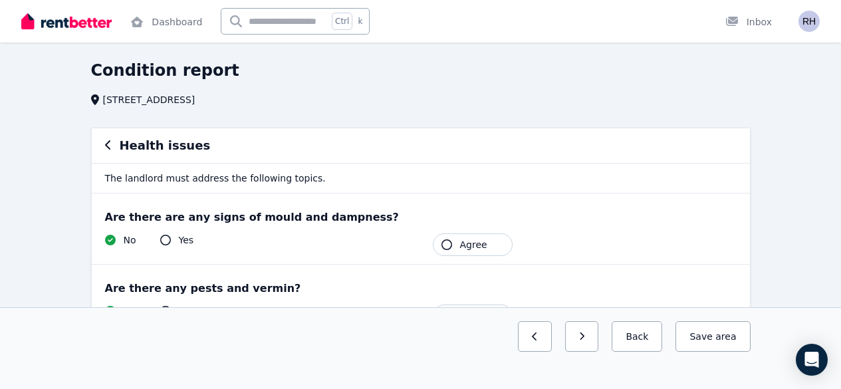
scroll to position [29, 0]
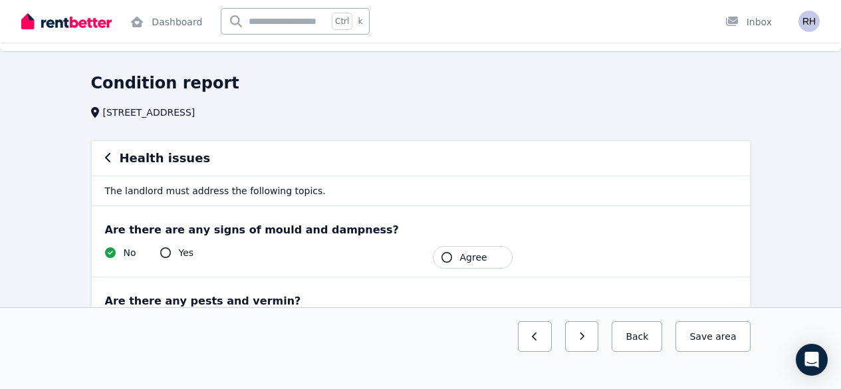
click at [107, 154] on icon "button" at bounding box center [108, 157] width 7 height 11
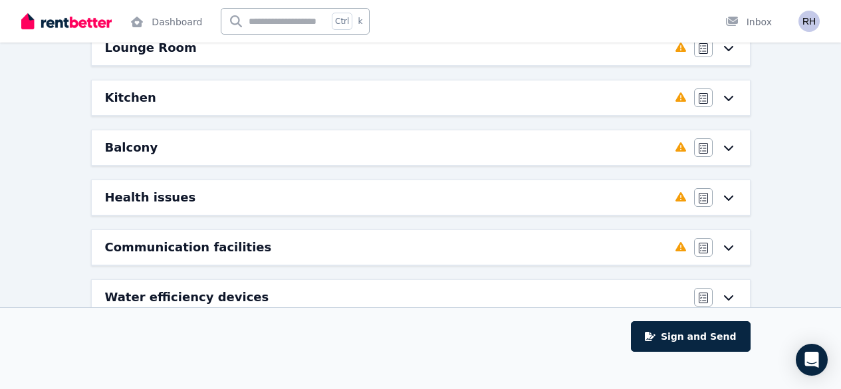
scroll to position [396, 0]
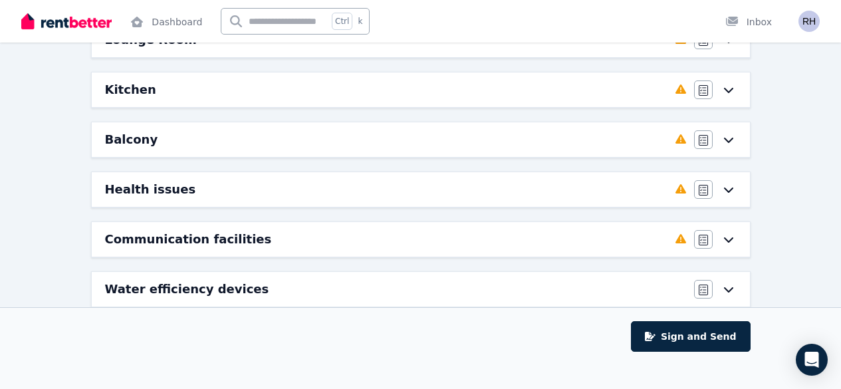
click at [206, 228] on div "Communication facilities Completed 0%, 2 left Agree/Disagree" at bounding box center [421, 239] width 658 height 35
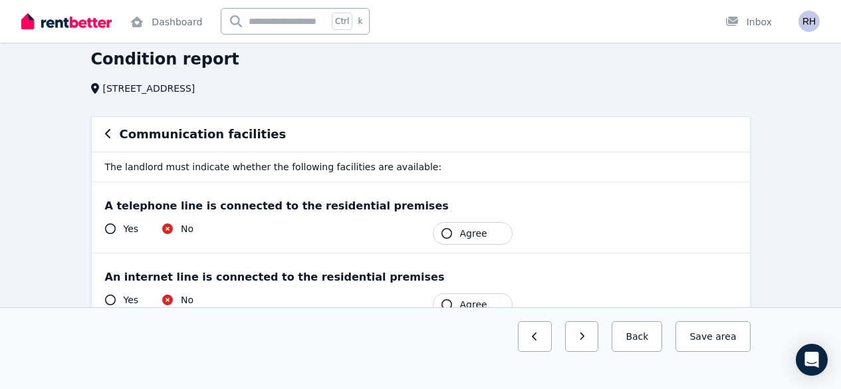
scroll to position [46, 0]
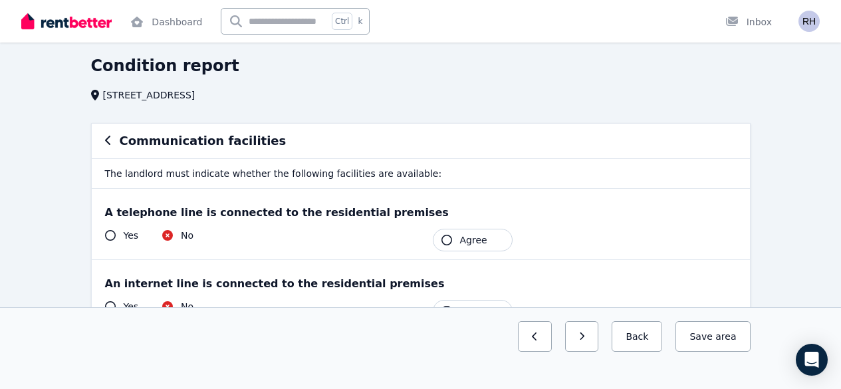
click at [111, 136] on icon "button" at bounding box center [108, 140] width 7 height 11
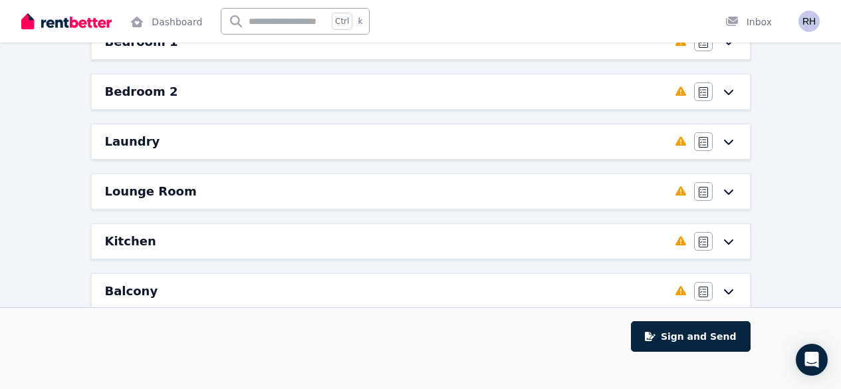
scroll to position [263, 0]
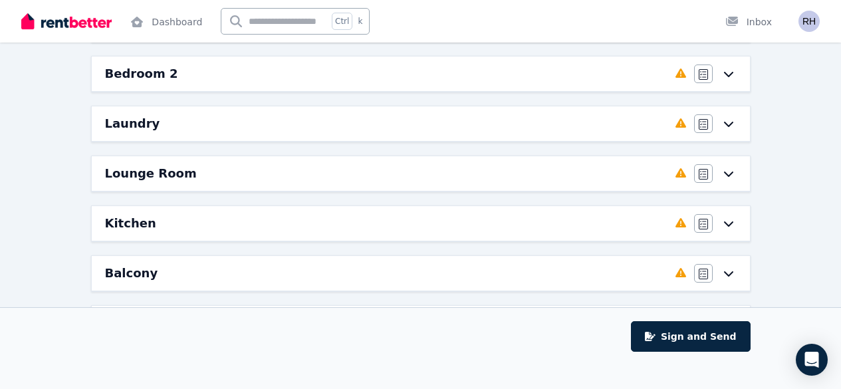
click at [168, 229] on div "Kitchen" at bounding box center [386, 223] width 562 height 19
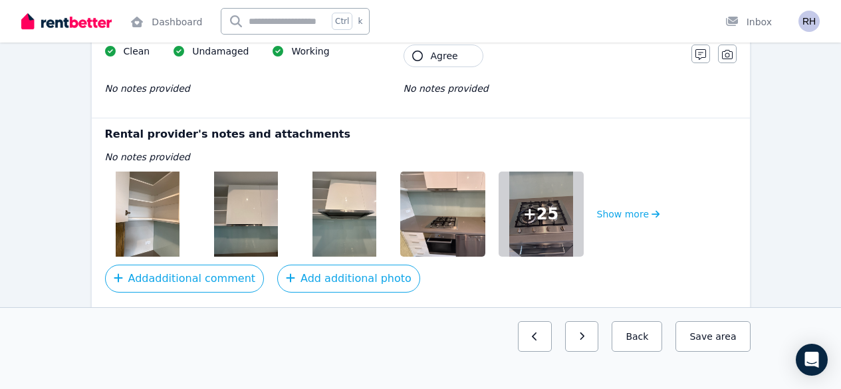
scroll to position [1818, 0]
click at [626, 352] on button "Back" at bounding box center [637, 336] width 51 height 31
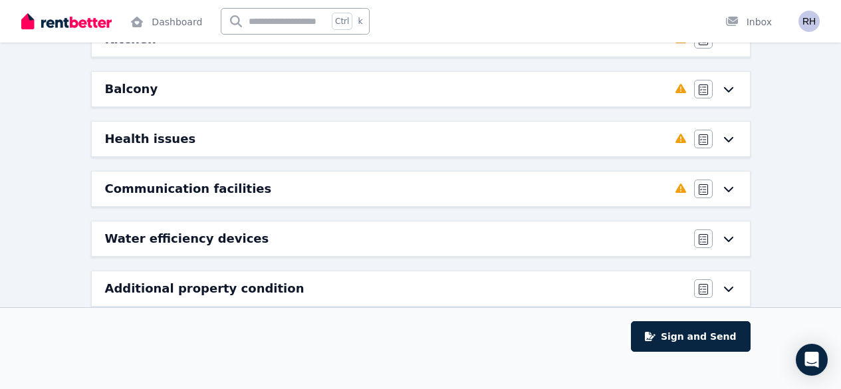
click at [505, 233] on div "Water efficiency devices" at bounding box center [395, 238] width 581 height 19
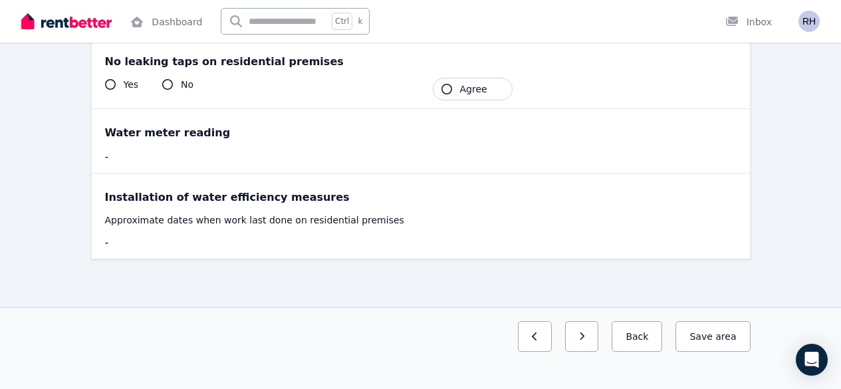
scroll to position [0, 0]
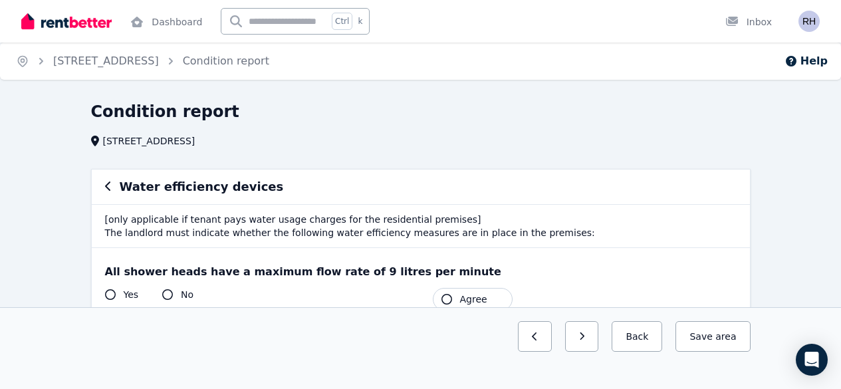
click at [110, 191] on icon "button" at bounding box center [108, 186] width 7 height 11
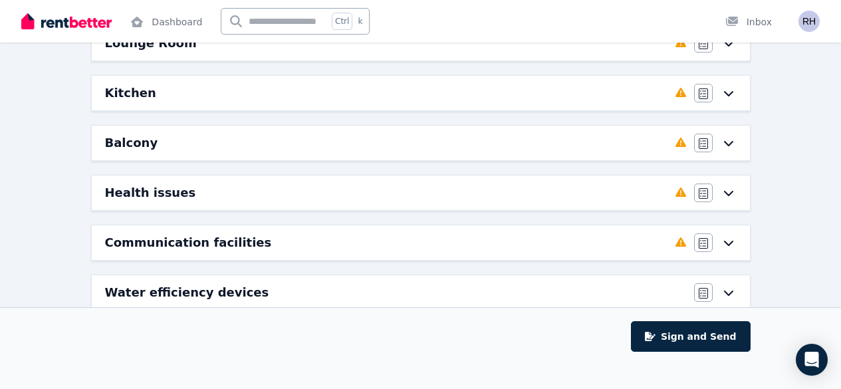
scroll to position [447, 0]
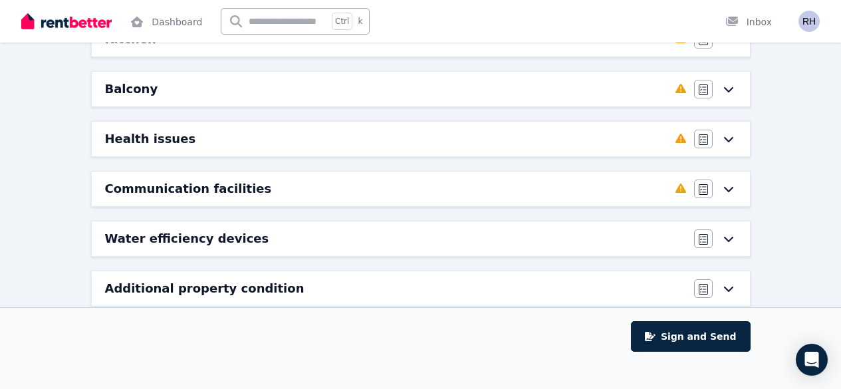
click at [326, 290] on div "Additional property condition" at bounding box center [395, 288] width 581 height 19
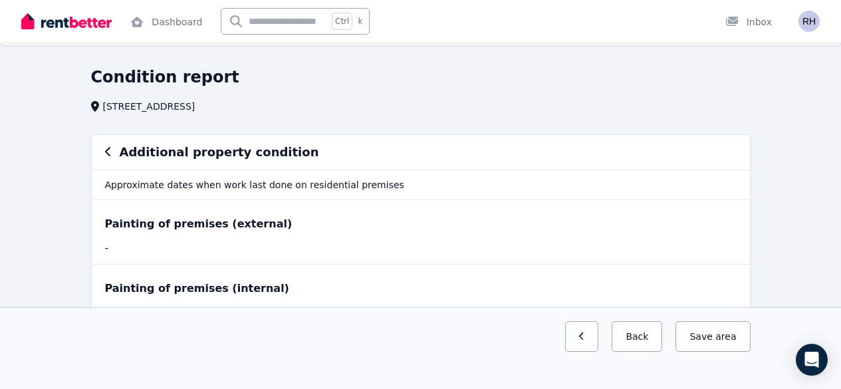
scroll to position [145, 0]
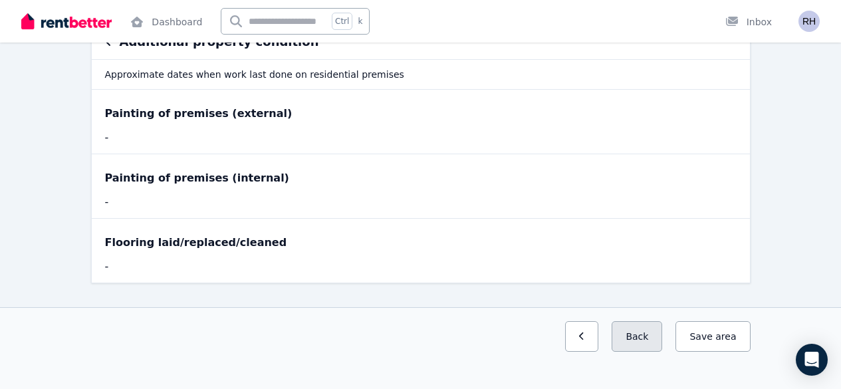
click at [632, 352] on button "Back" at bounding box center [637, 336] width 51 height 31
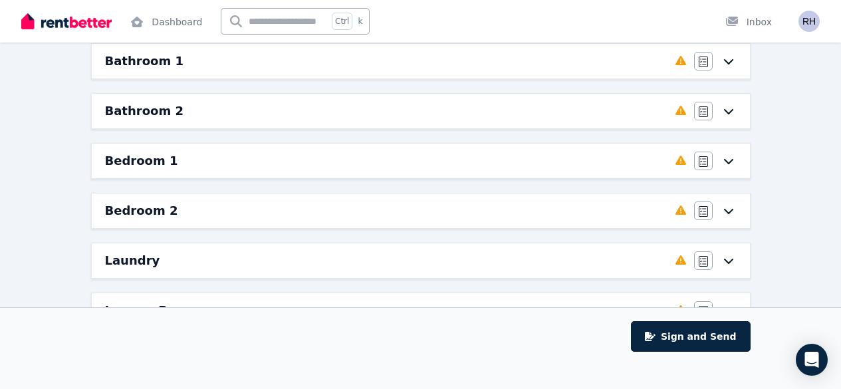
scroll to position [0, 0]
